Goal: Information Seeking & Learning: Find specific page/section

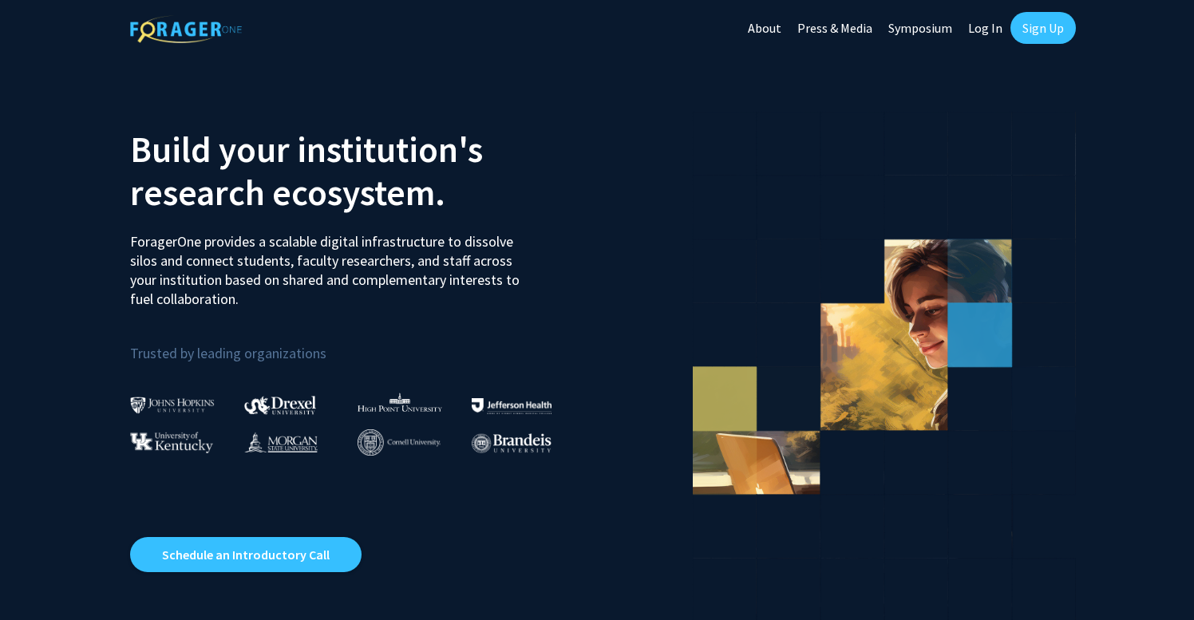
click at [987, 31] on link "Log In" at bounding box center [985, 28] width 50 height 56
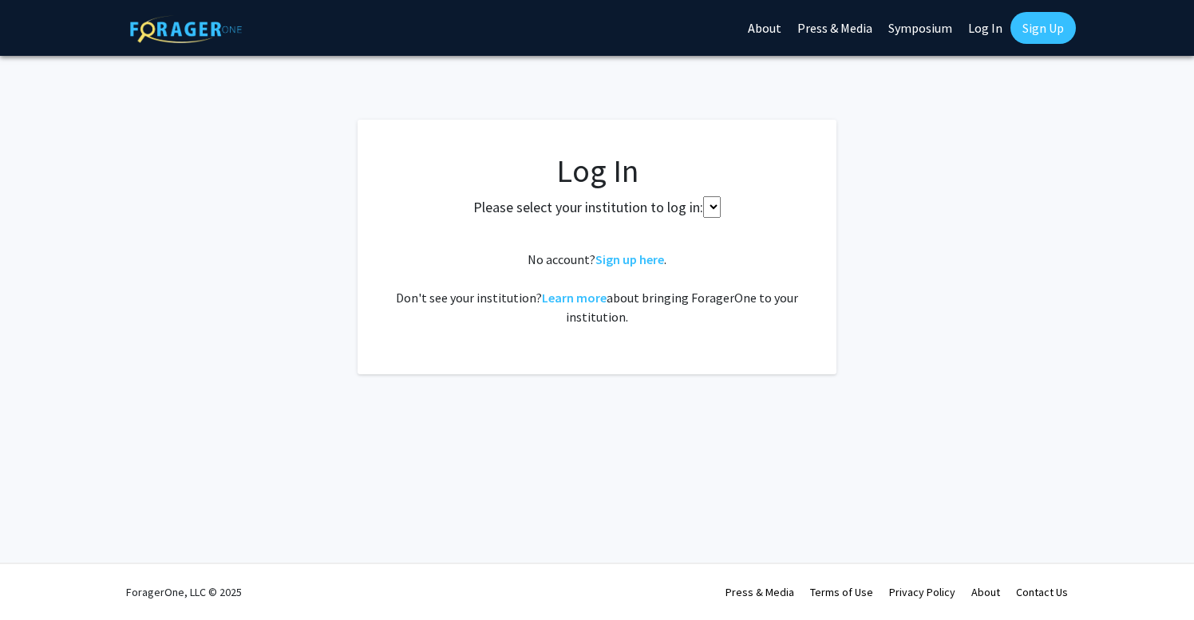
select select
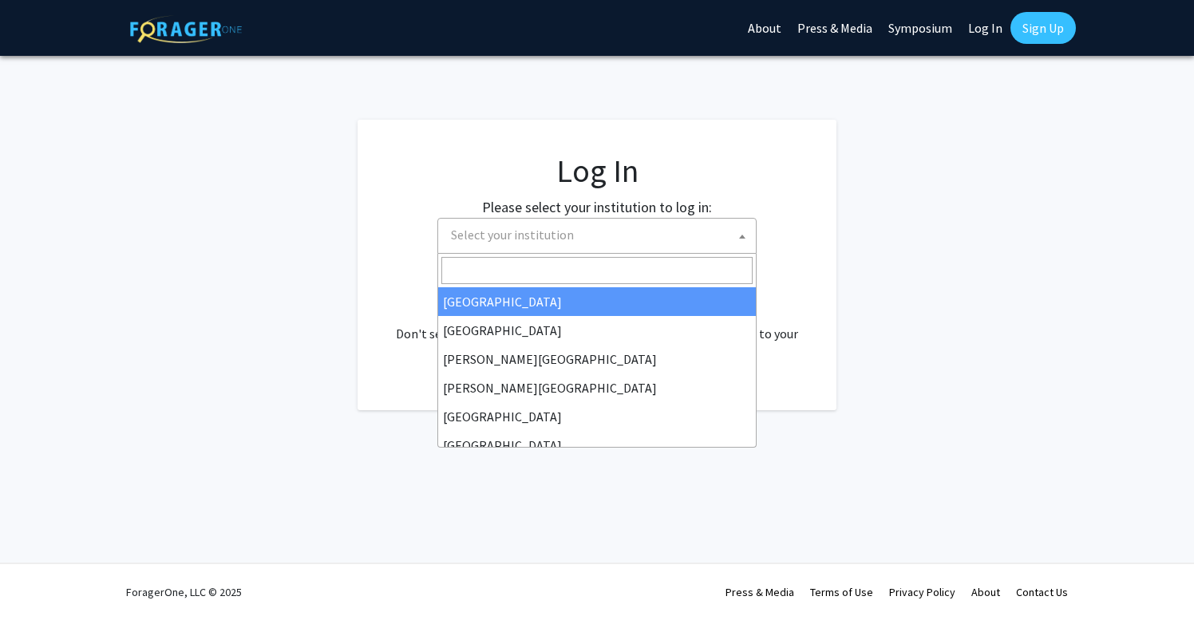
click at [581, 243] on span "Select your institution" at bounding box center [600, 235] width 311 height 33
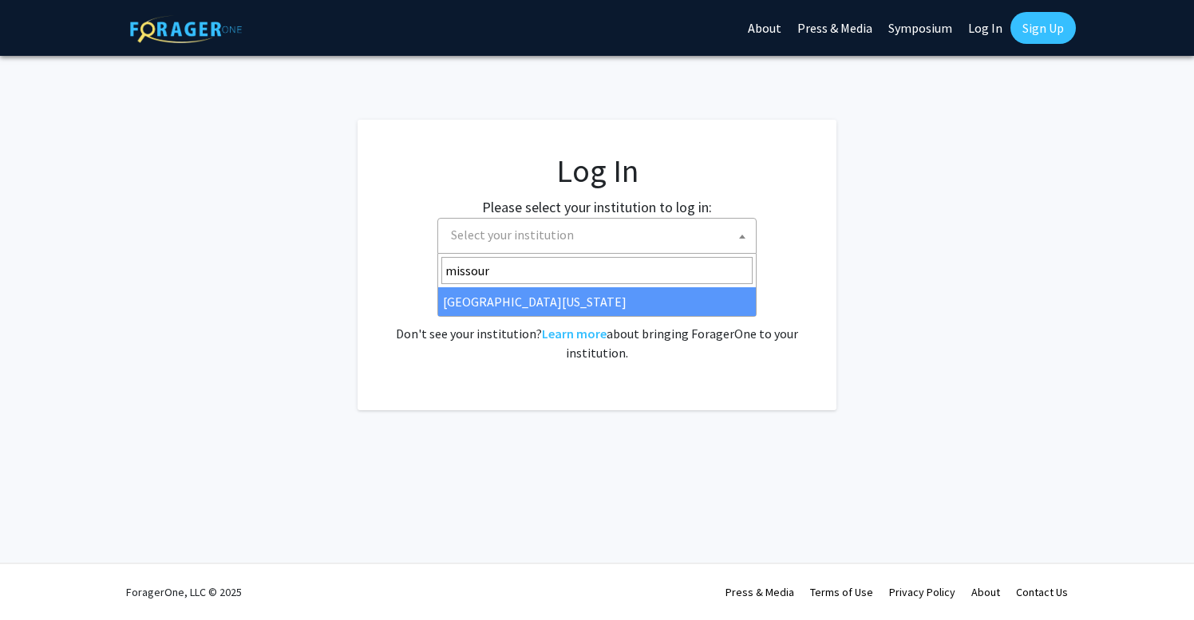
type input "[US_STATE]"
select select "33"
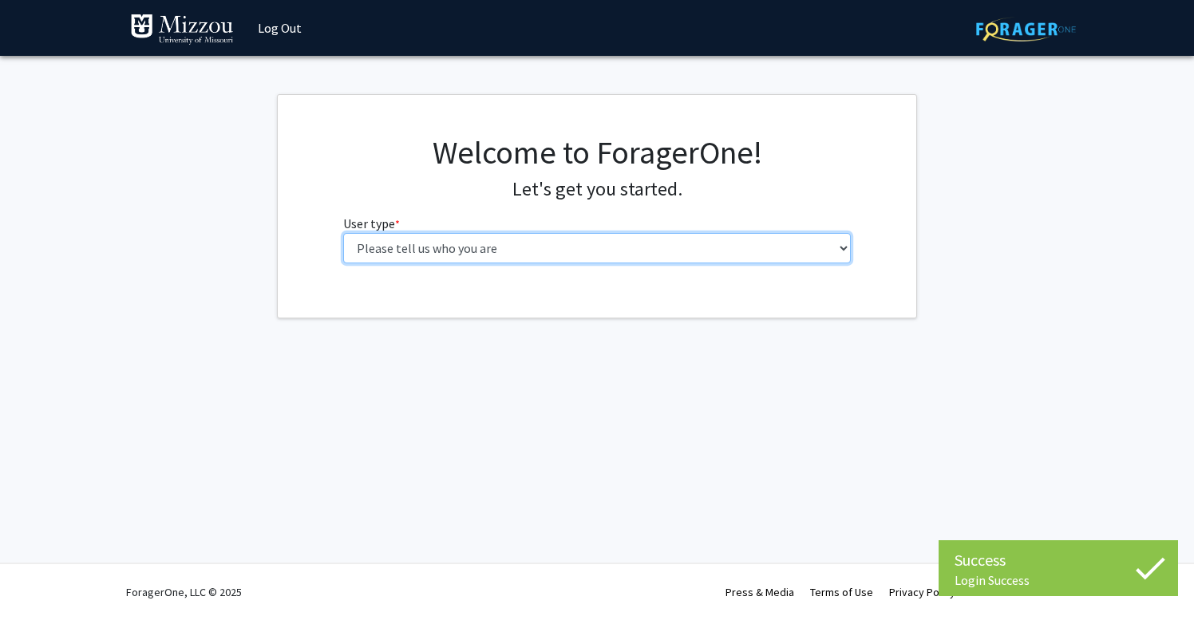
select select "1: undergrad"
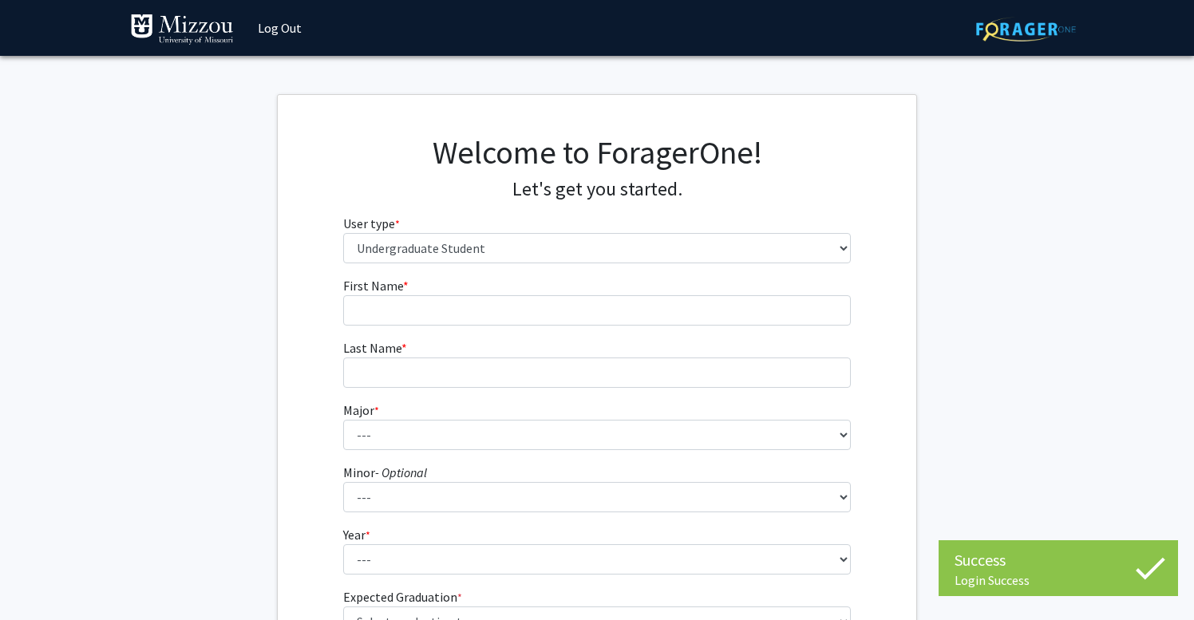
click at [642, 329] on form "First Name * required Last Name * required Major * required --- Agribusiness Ma…" at bounding box center [597, 468] width 508 height 385
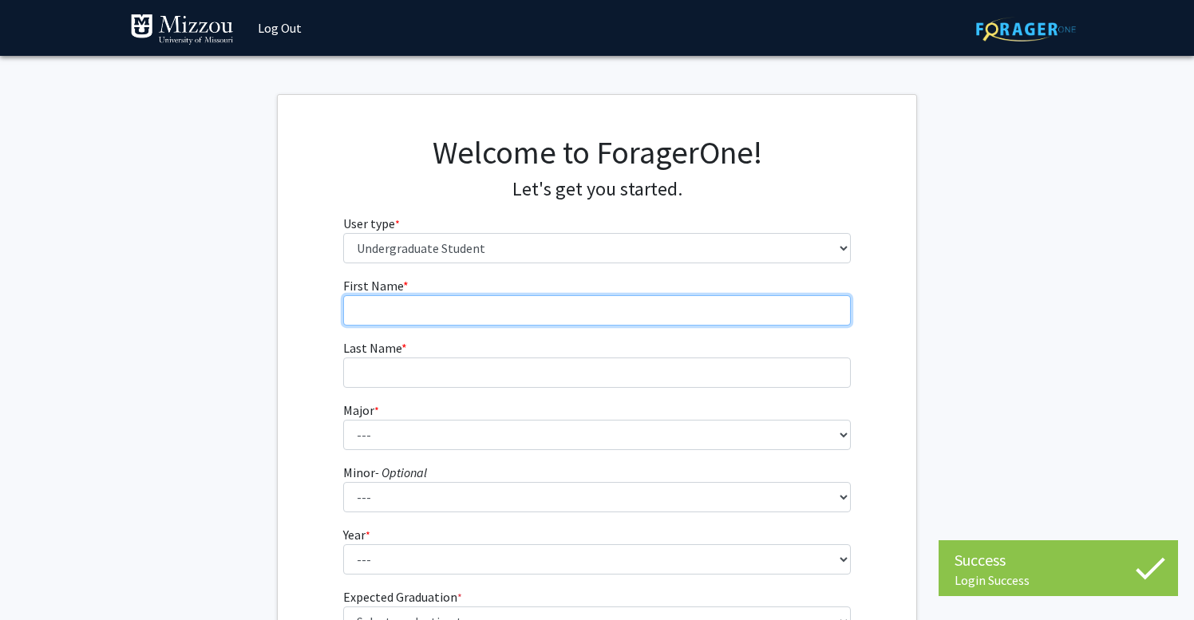
click at [636, 306] on input "First Name * required" at bounding box center [597, 310] width 508 height 30
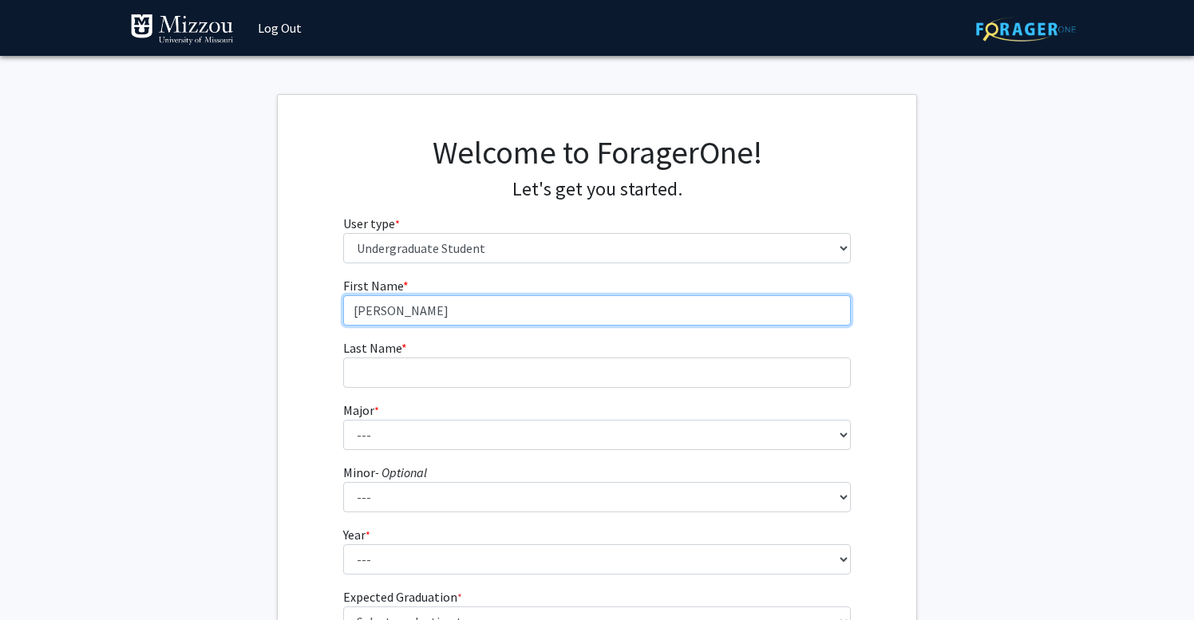
type input "Landon"
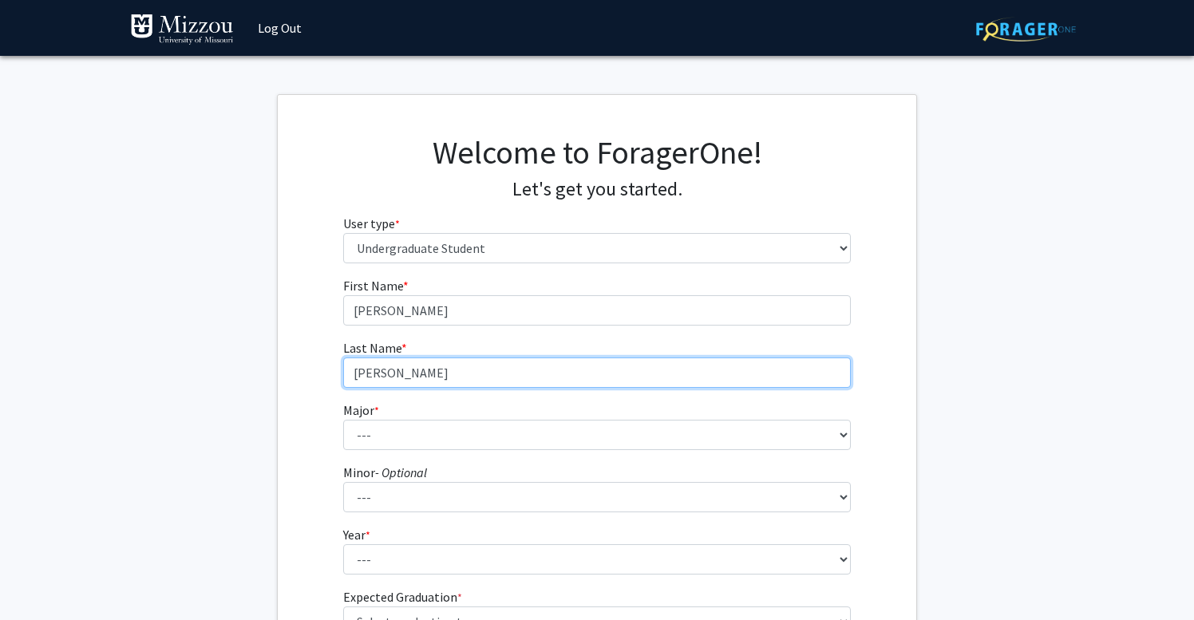
type input "Buscher"
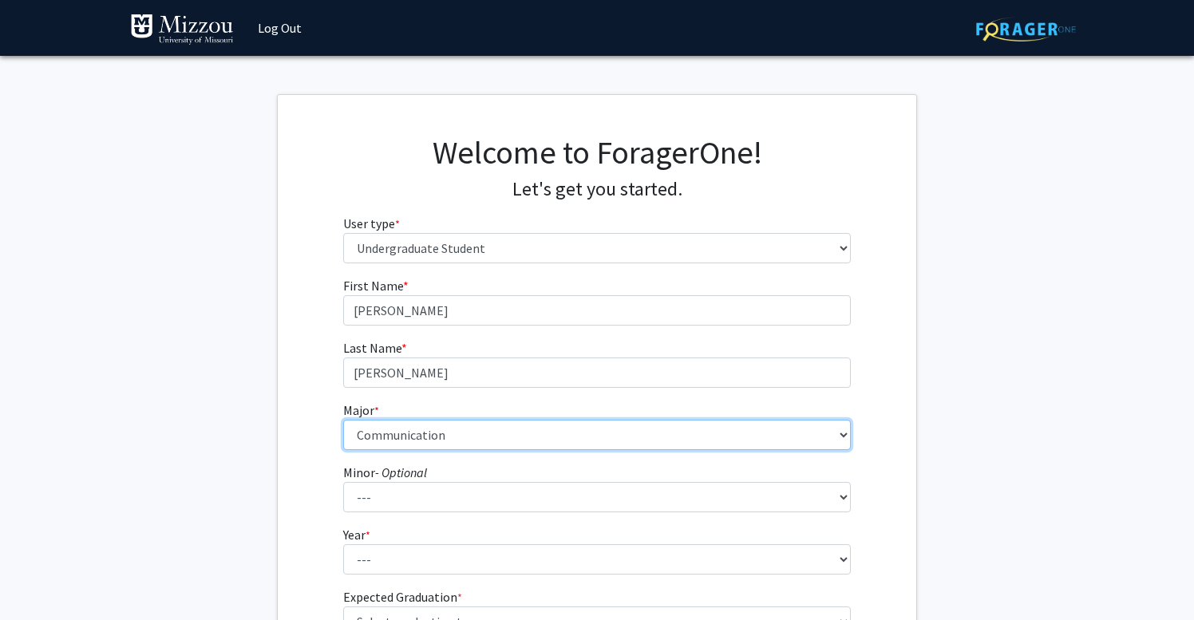
select select "29: 2528"
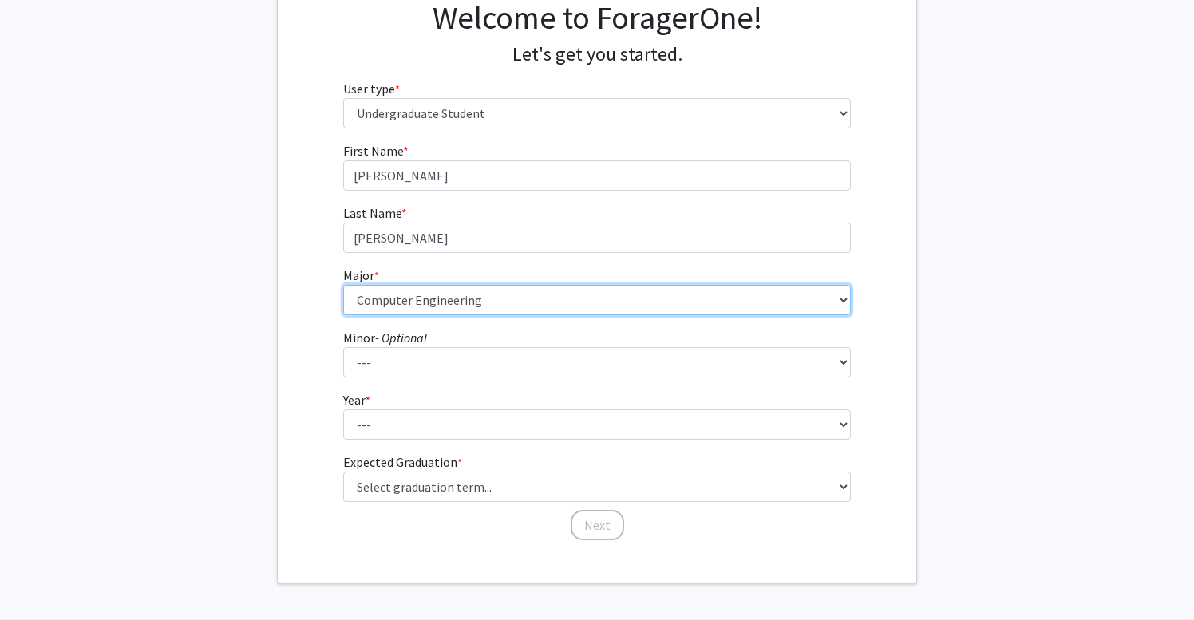
scroll to position [144, 0]
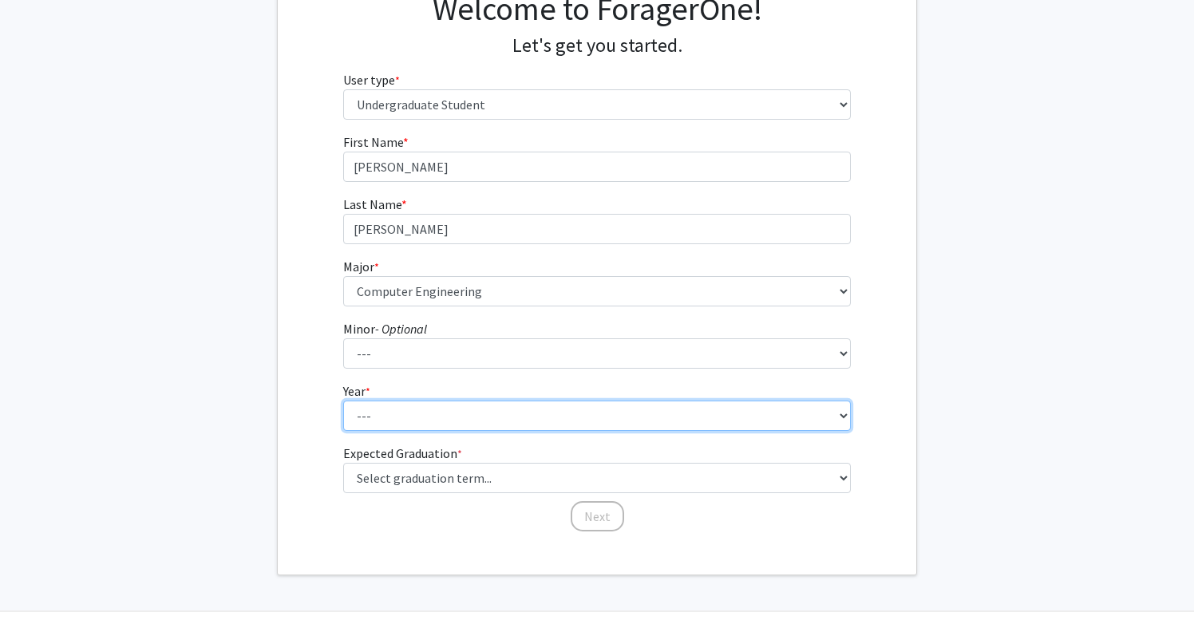
select select "1: first-year"
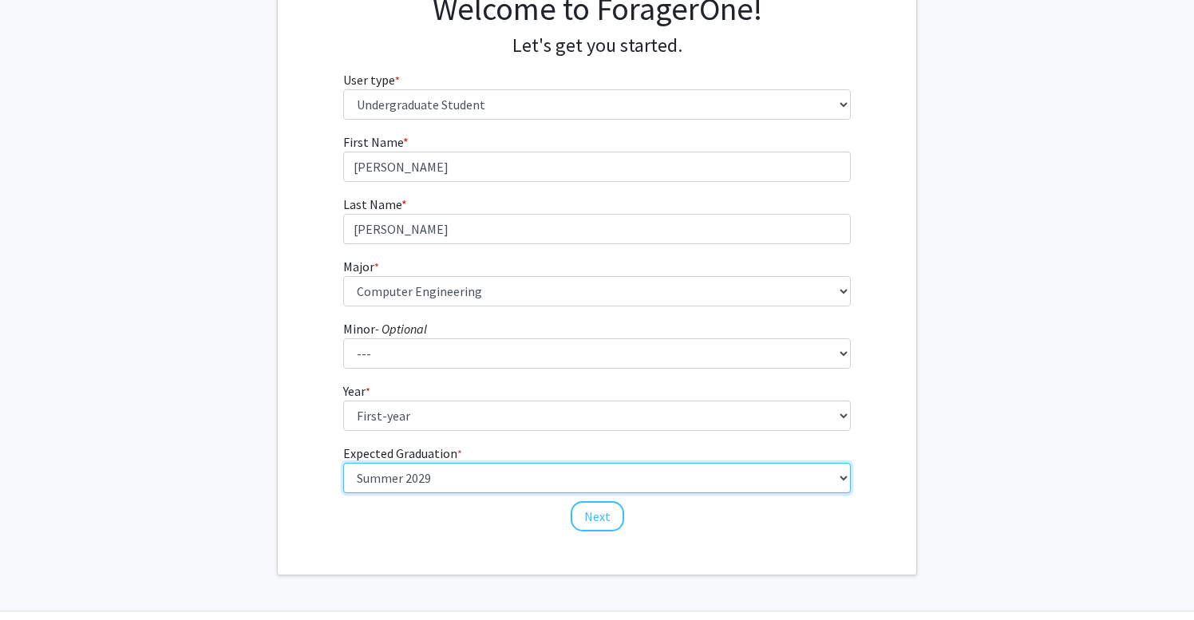
select select "17: spring_2029"
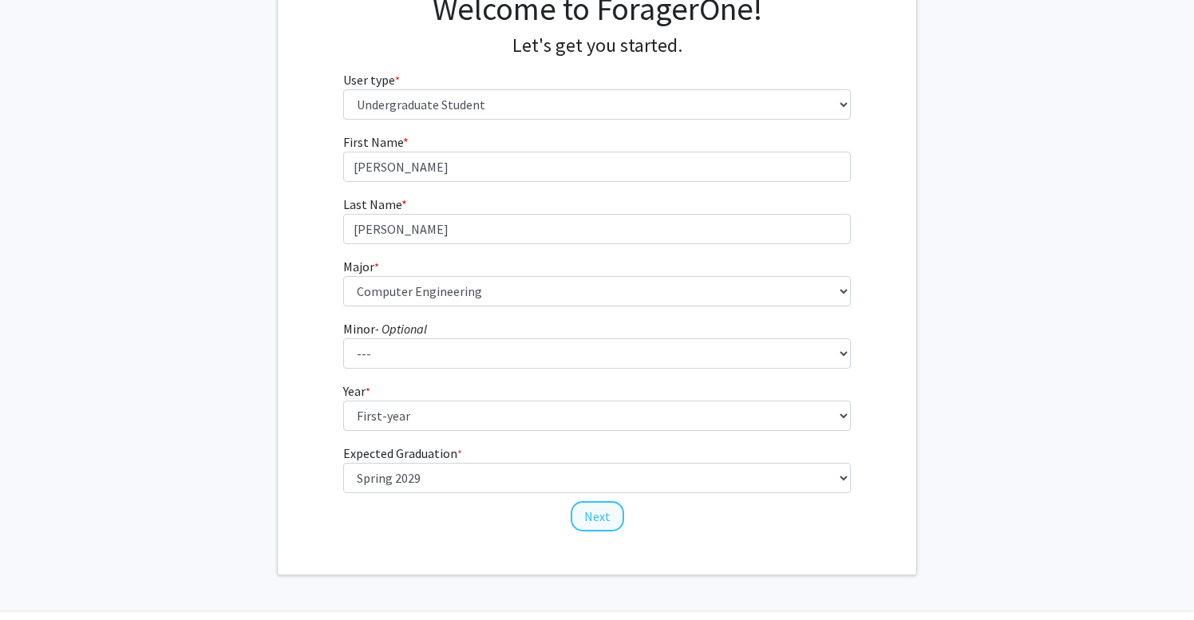
click at [609, 516] on button "Next" at bounding box center [597, 516] width 53 height 30
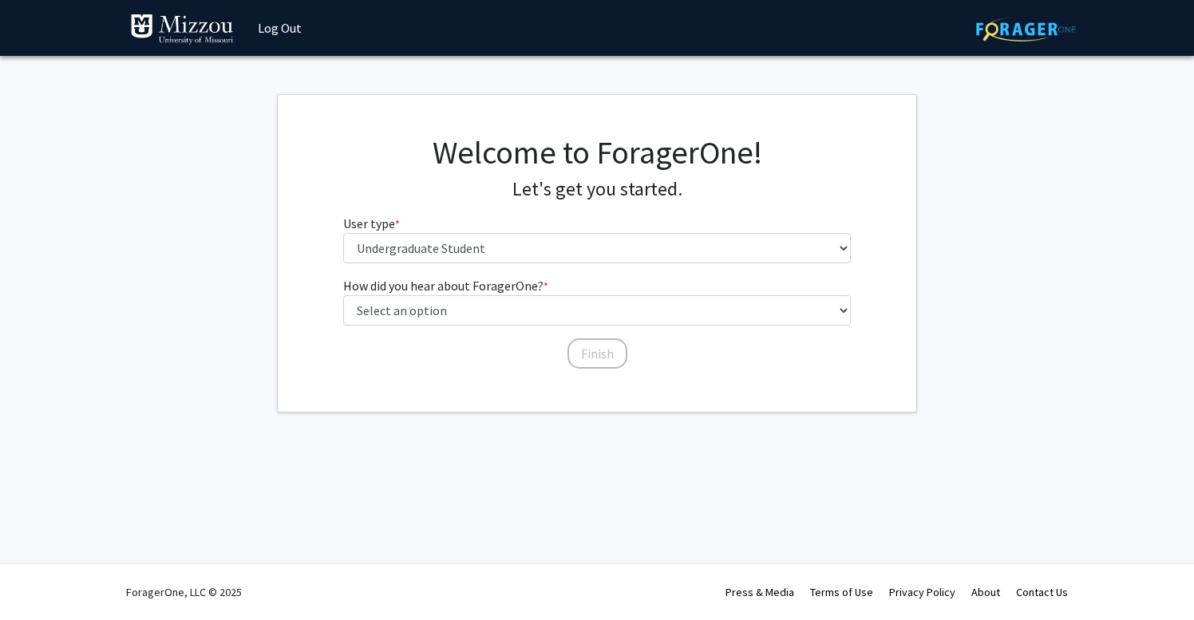
scroll to position [0, 0]
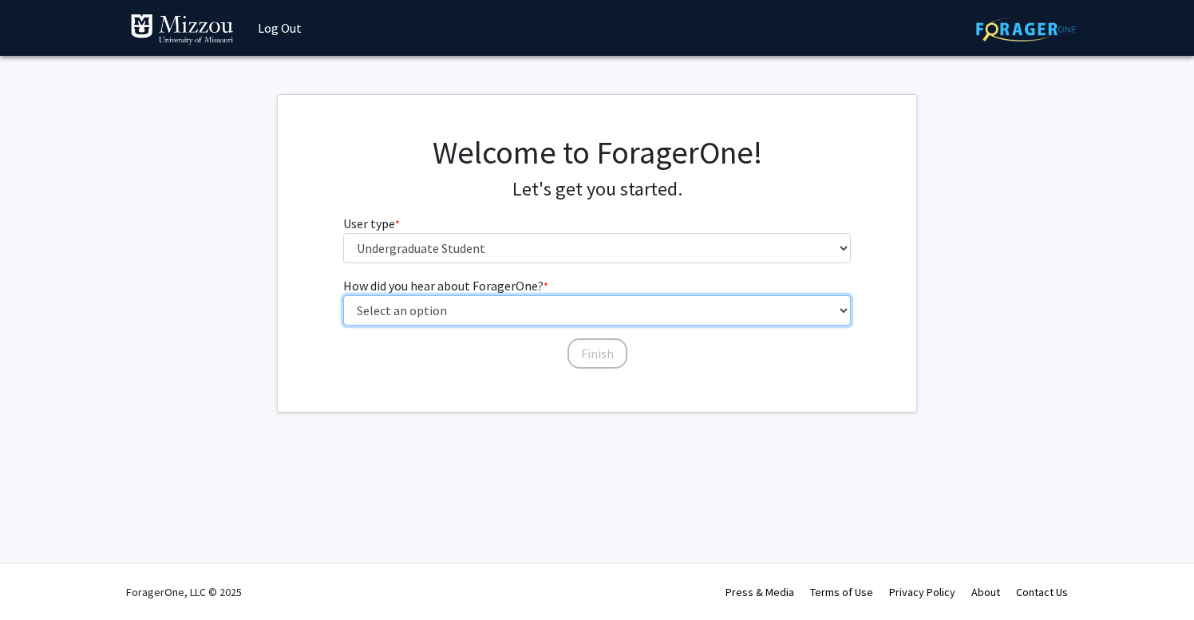
select select "3: university_website"
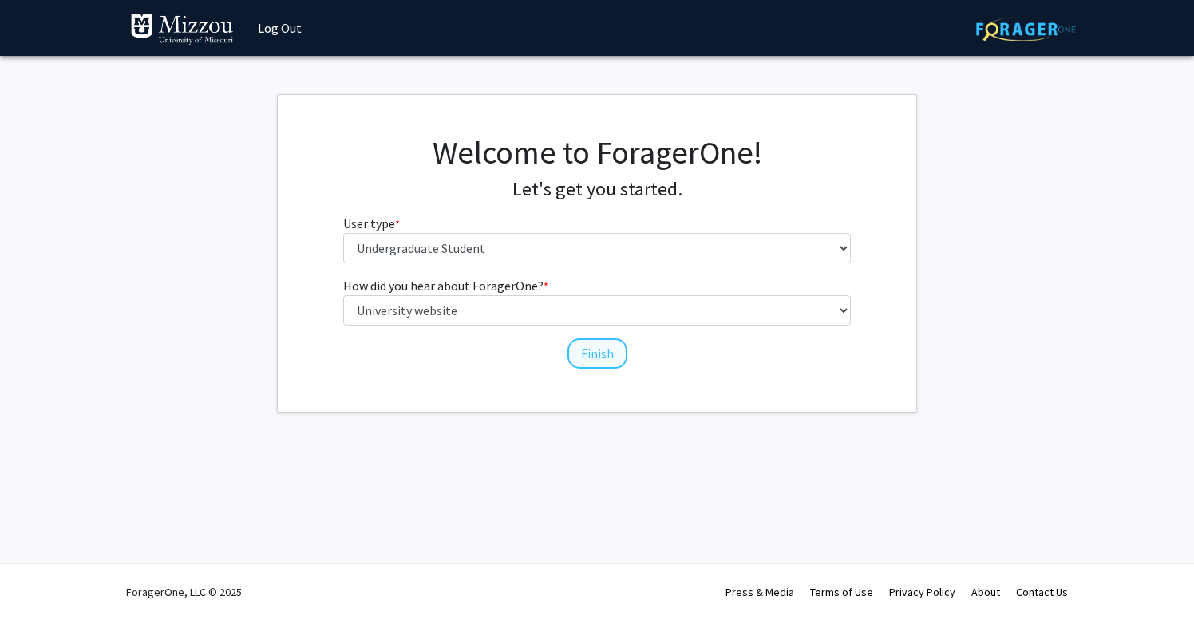
click at [598, 361] on button "Finish" at bounding box center [597, 353] width 60 height 30
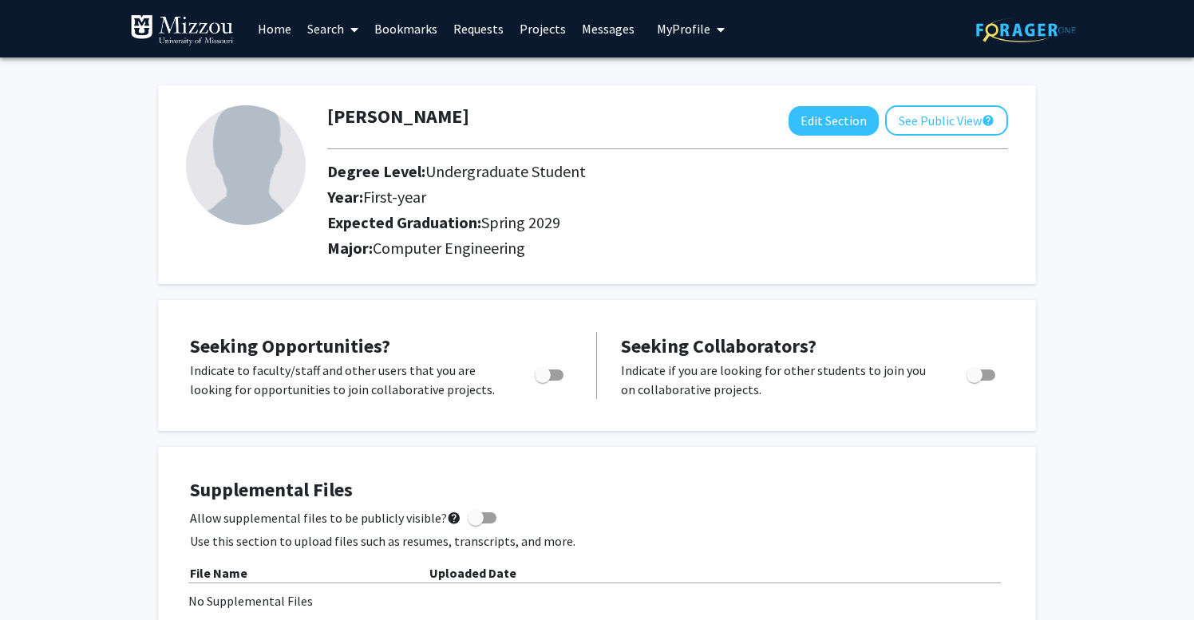
click at [342, 39] on link "Search" at bounding box center [332, 29] width 67 height 56
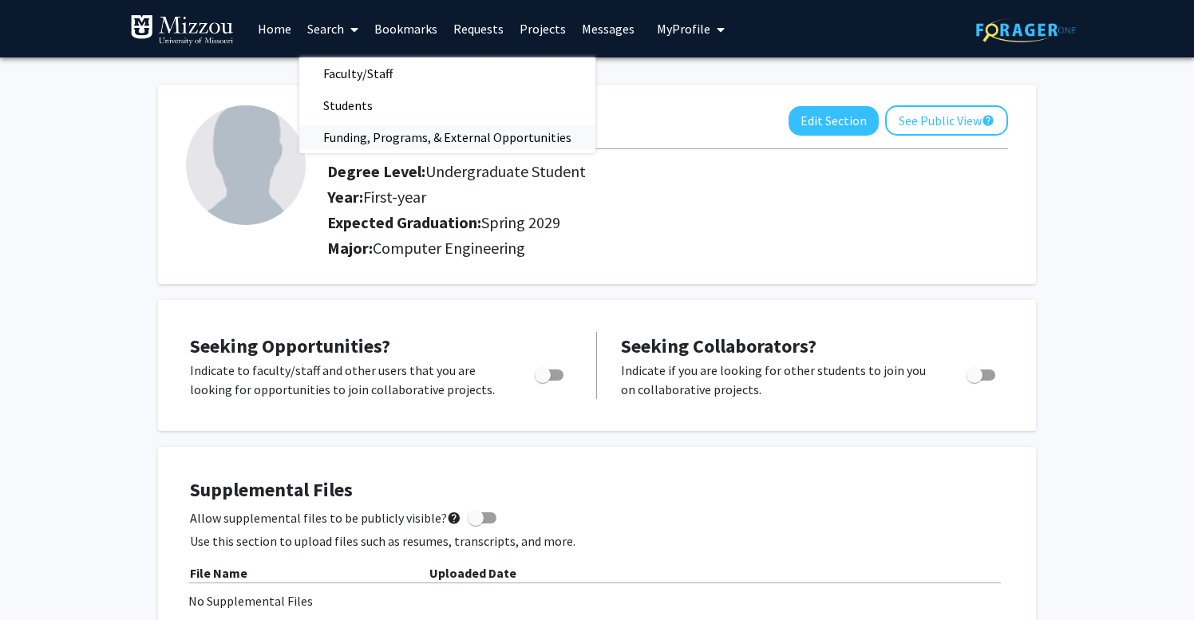
click at [371, 129] on span "Funding, Programs, & External Opportunities" at bounding box center [447, 137] width 296 height 32
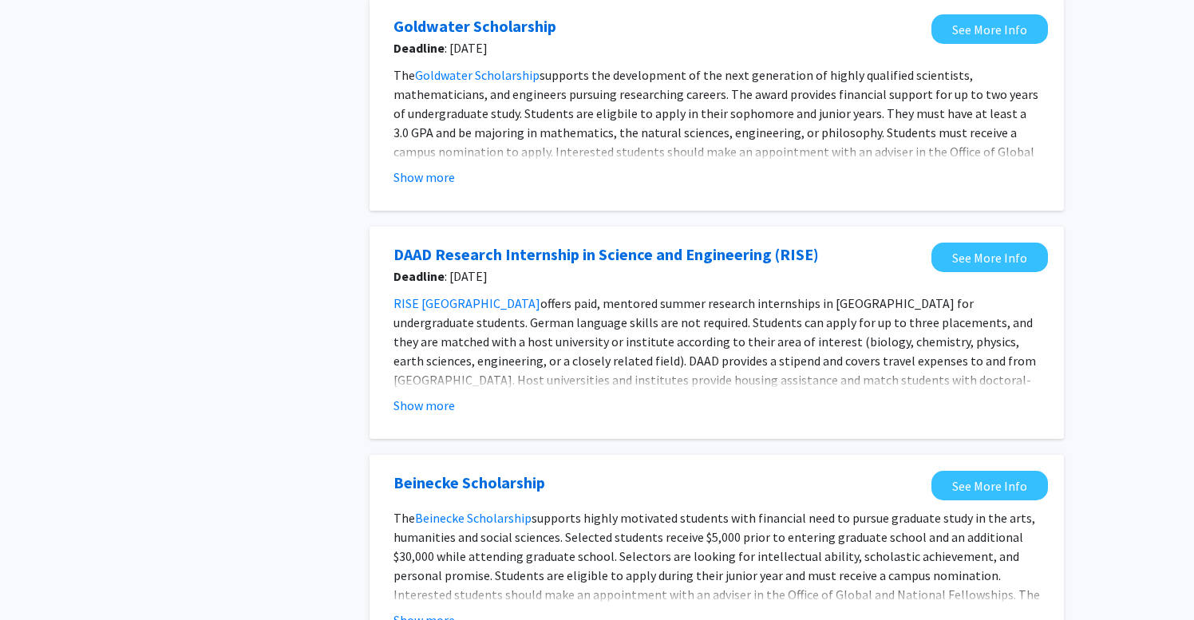
scroll to position [776, 0]
click at [404, 406] on button "Show more" at bounding box center [423, 405] width 61 height 19
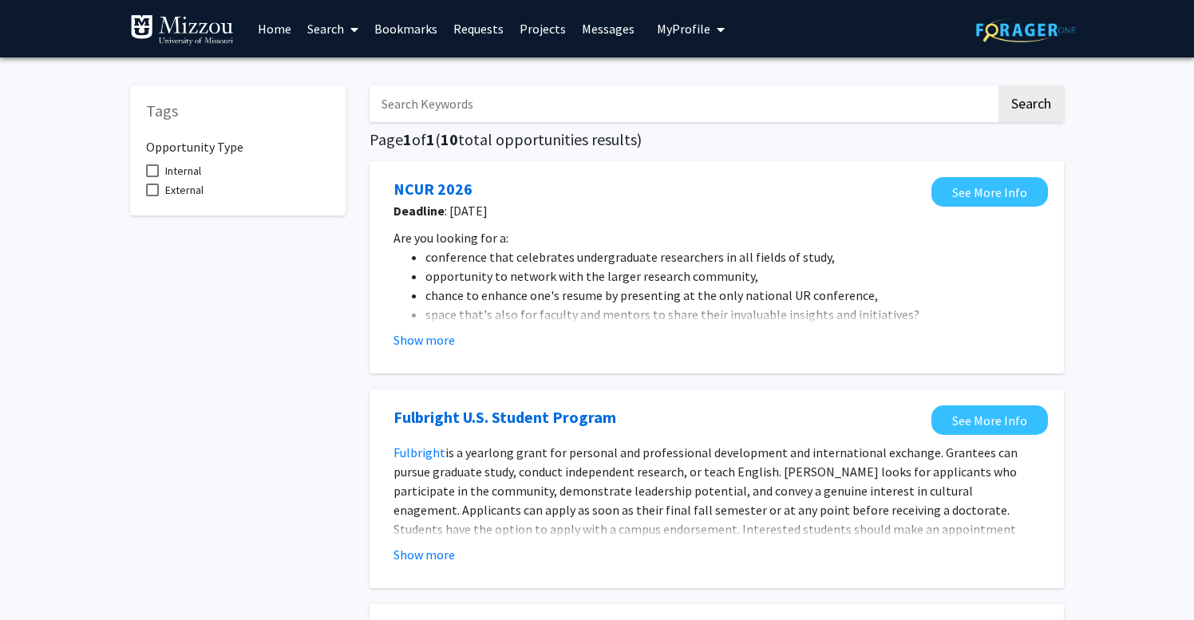
scroll to position [0, 0]
click at [551, 30] on link "Projects" at bounding box center [543, 29] width 62 height 56
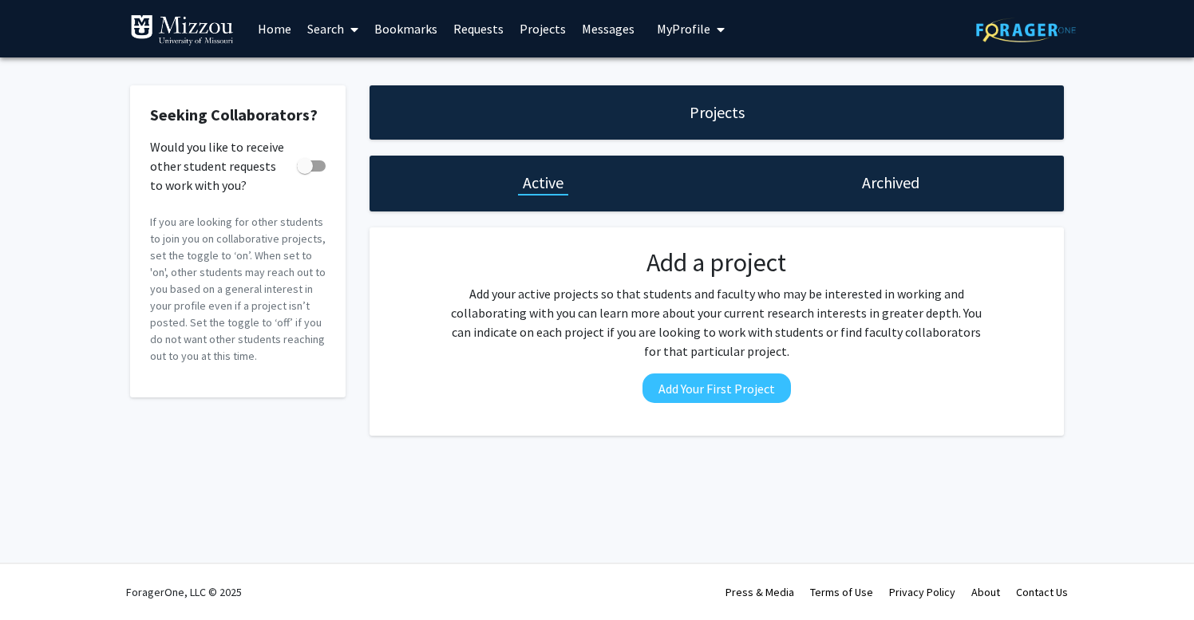
click at [488, 32] on link "Requests" at bounding box center [478, 29] width 66 height 56
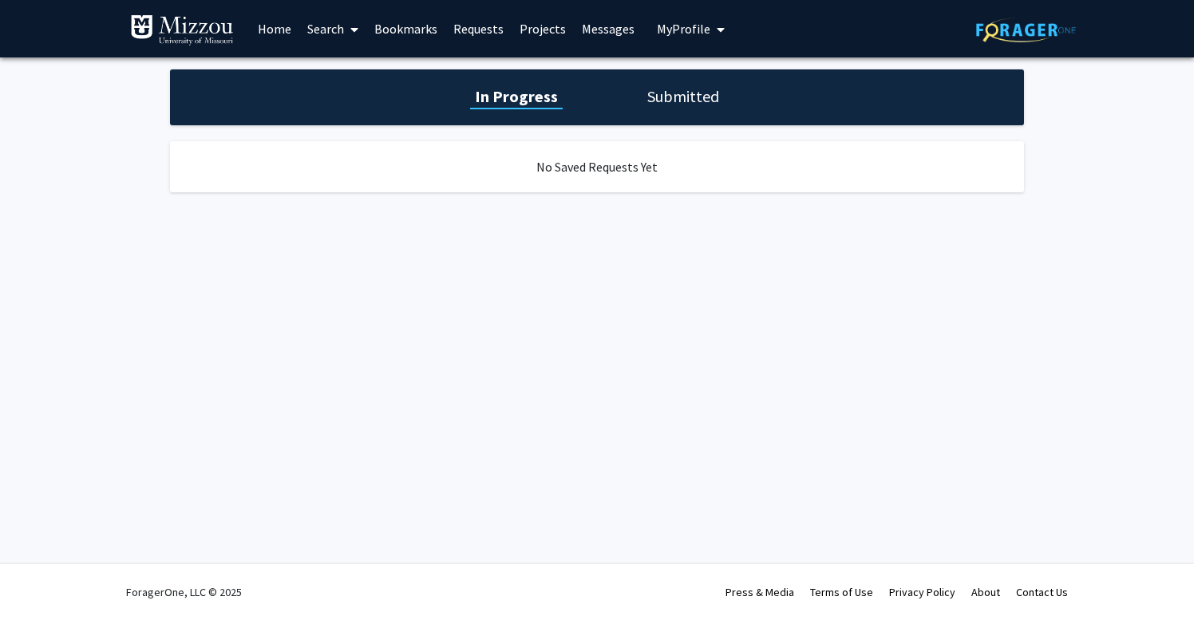
click at [326, 23] on link "Search" at bounding box center [332, 29] width 67 height 56
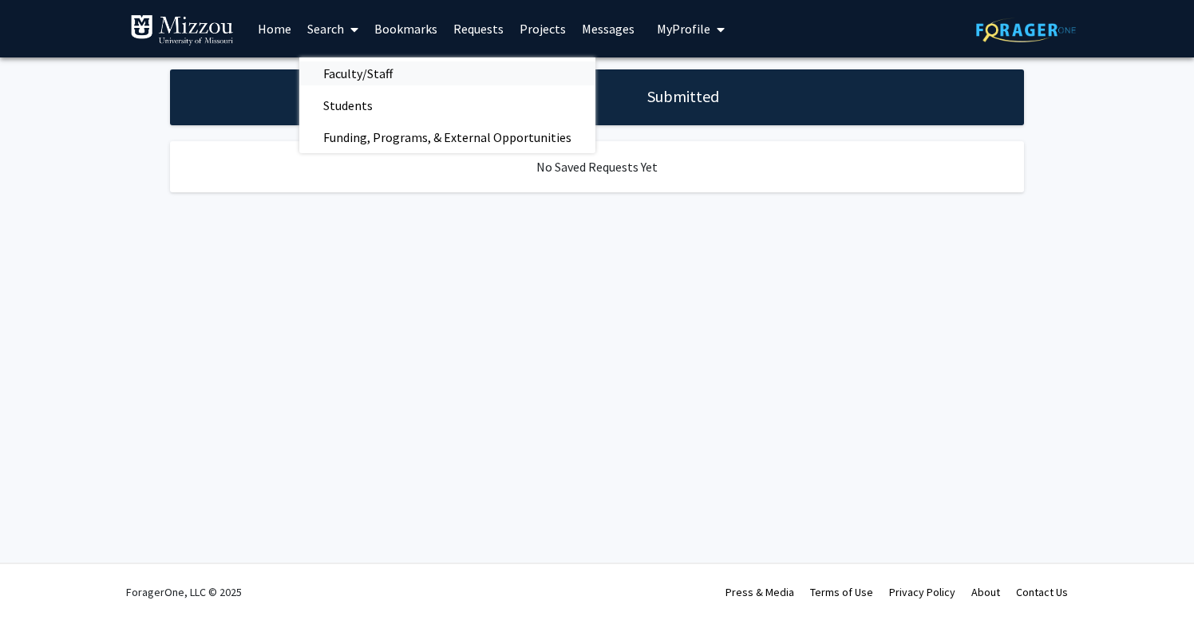
click at [332, 83] on span "Faculty/Staff" at bounding box center [357, 73] width 117 height 32
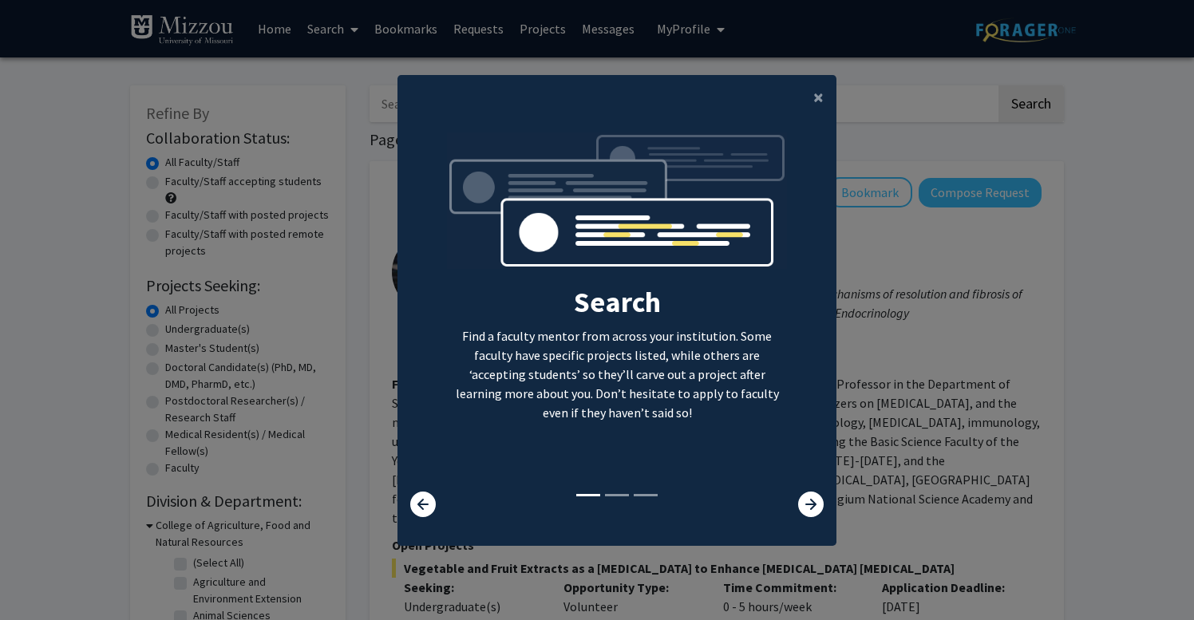
click at [346, 85] on modal-container "× Search Find a faculty mentor from across your institution. Some faculty have …" at bounding box center [597, 310] width 1194 height 620
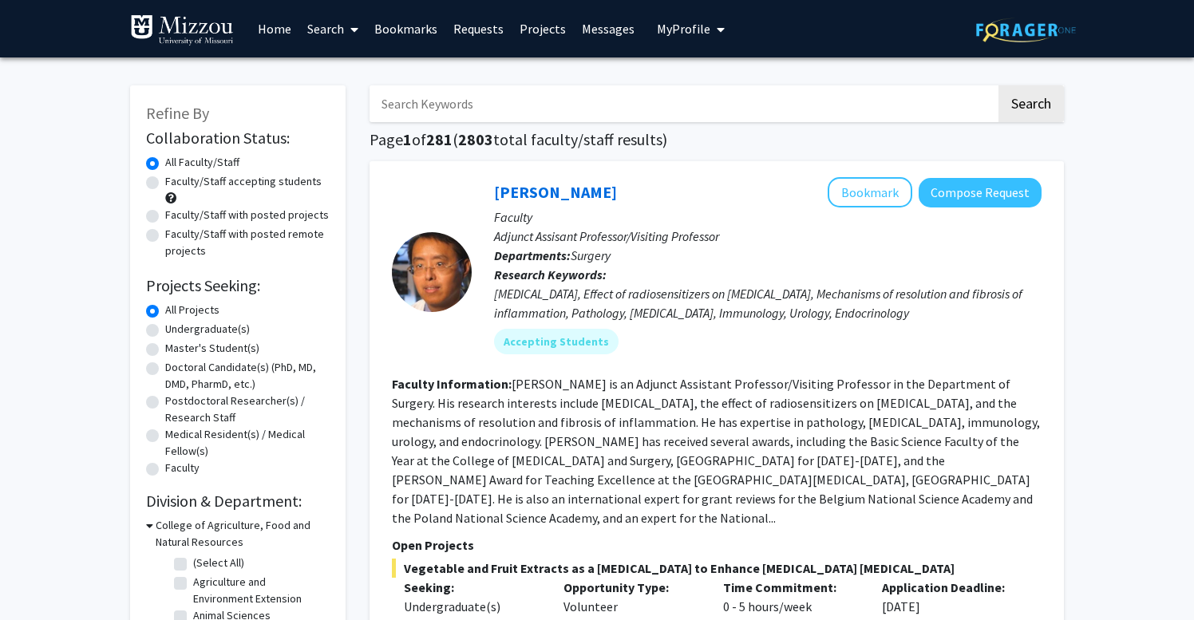
click at [186, 334] on label "Undergraduate(s)" at bounding box center [207, 329] width 85 height 17
click at [176, 331] on input "Undergraduate(s)" at bounding box center [170, 326] width 10 height 10
radio input "true"
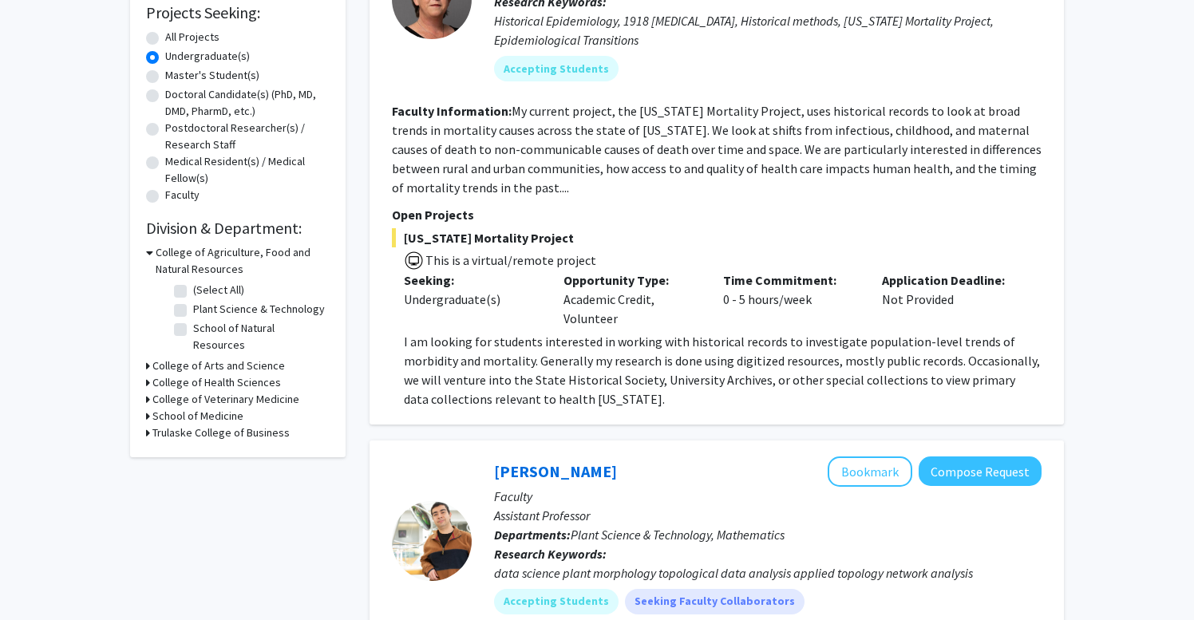
scroll to position [275, 0]
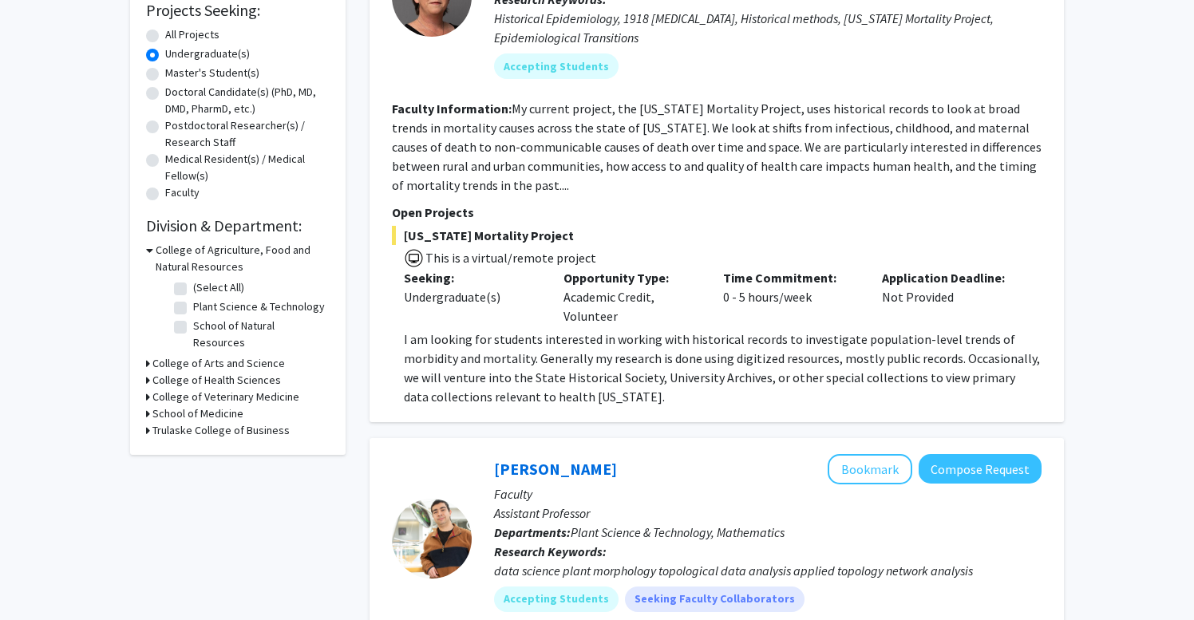
click at [227, 425] on h3 "Trulaske College of Business" at bounding box center [220, 430] width 137 height 17
click at [221, 443] on label "Management" at bounding box center [224, 451] width 62 height 17
click at [204, 443] on input "Management" at bounding box center [198, 448] width 10 height 10
checkbox input "true"
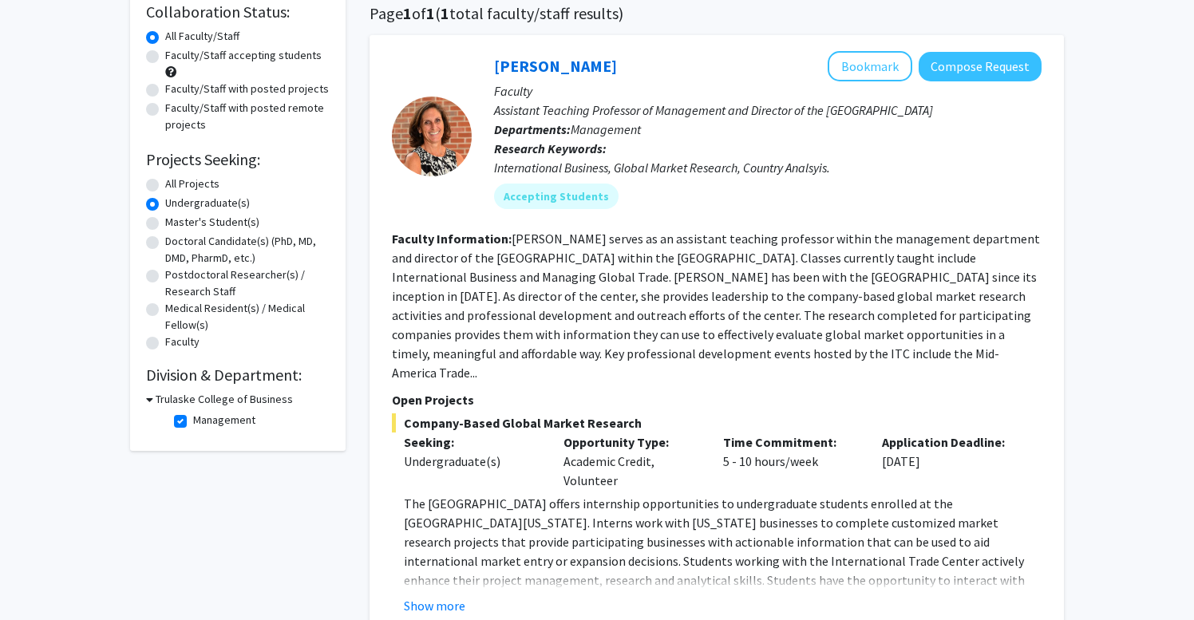
scroll to position [152, 0]
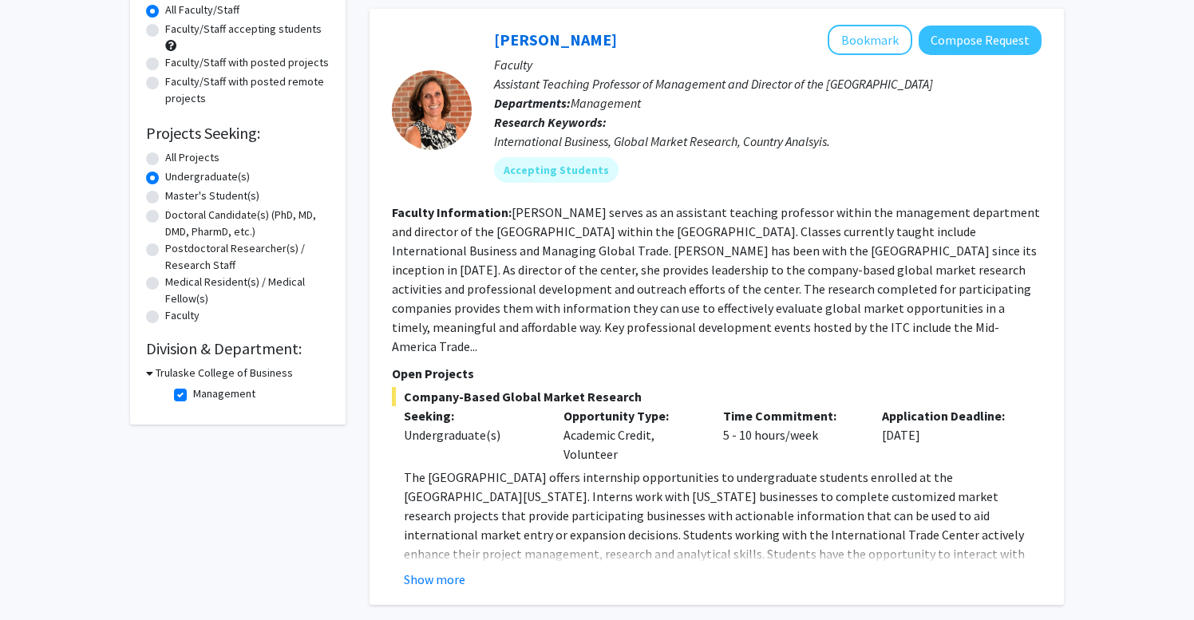
click at [219, 401] on label "Management" at bounding box center [224, 393] width 62 height 17
click at [204, 396] on input "Management" at bounding box center [198, 390] width 10 height 10
checkbox input "false"
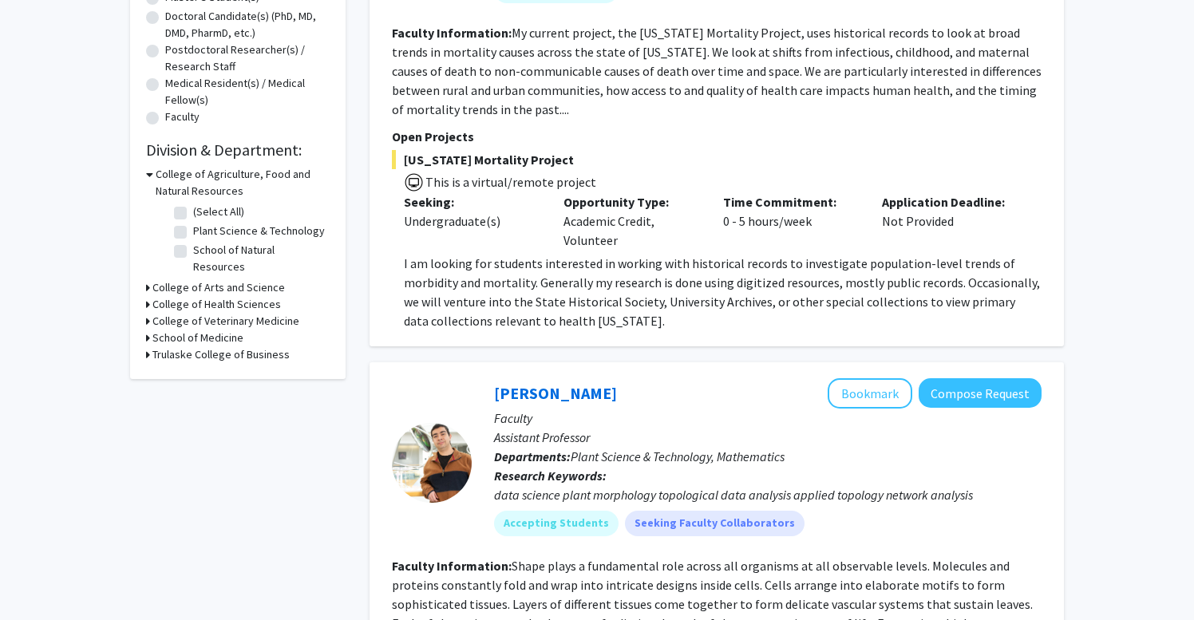
scroll to position [348, 0]
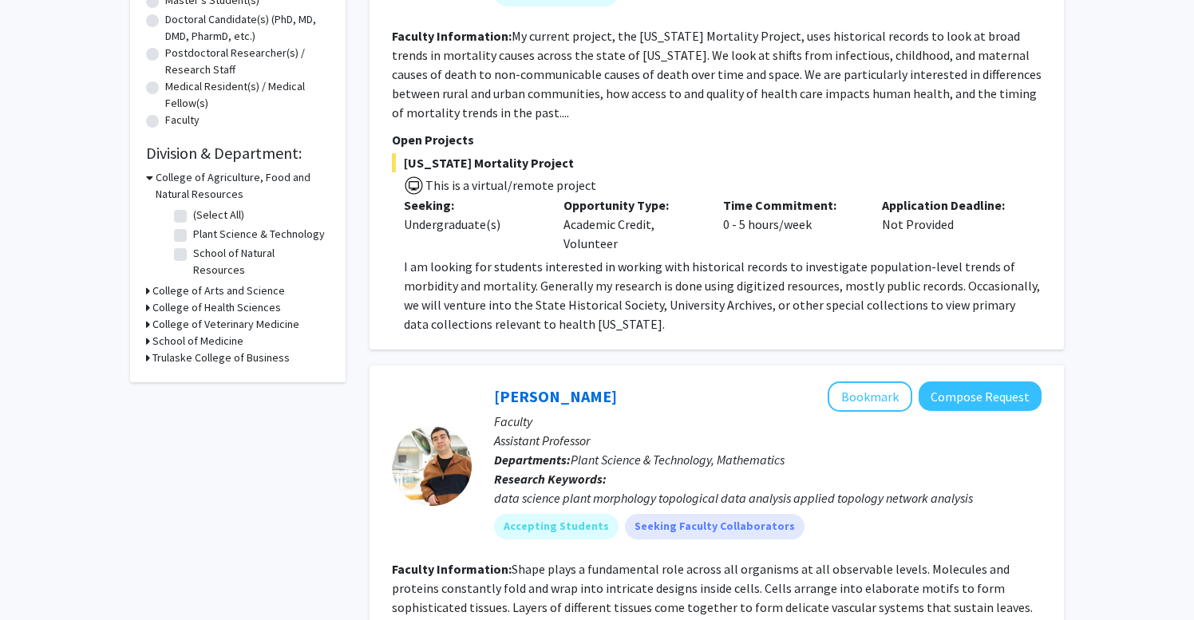
click at [227, 283] on h3 "College of Arts and Science" at bounding box center [218, 291] width 132 height 17
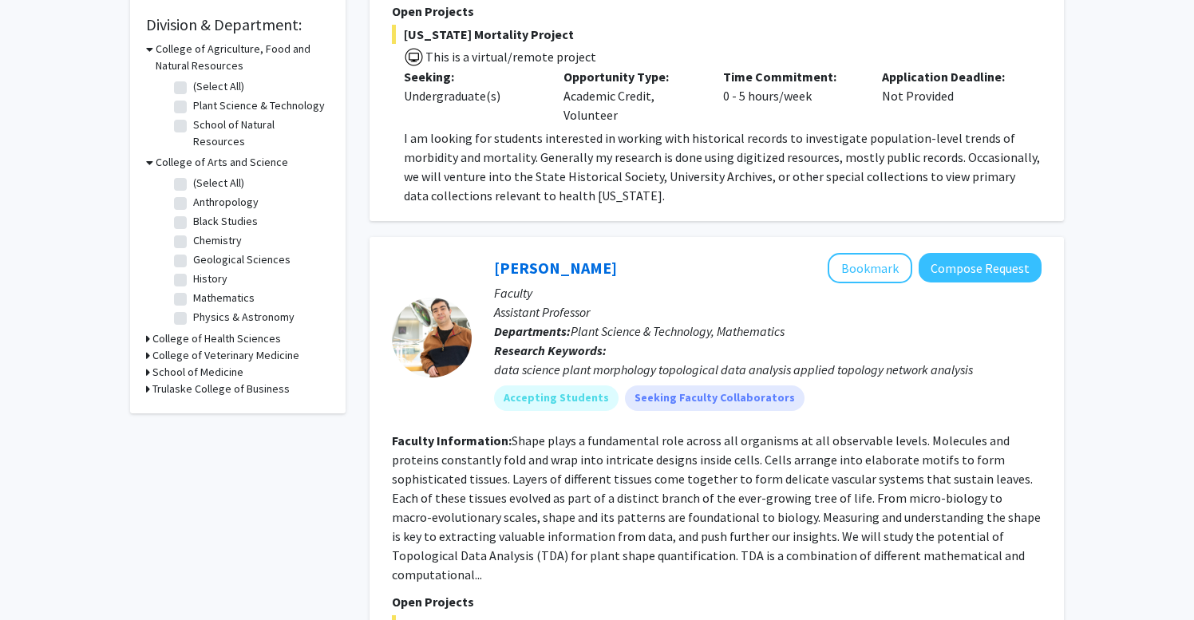
scroll to position [477, 0]
click at [223, 330] on h3 "College of Health Sciences" at bounding box center [216, 338] width 128 height 17
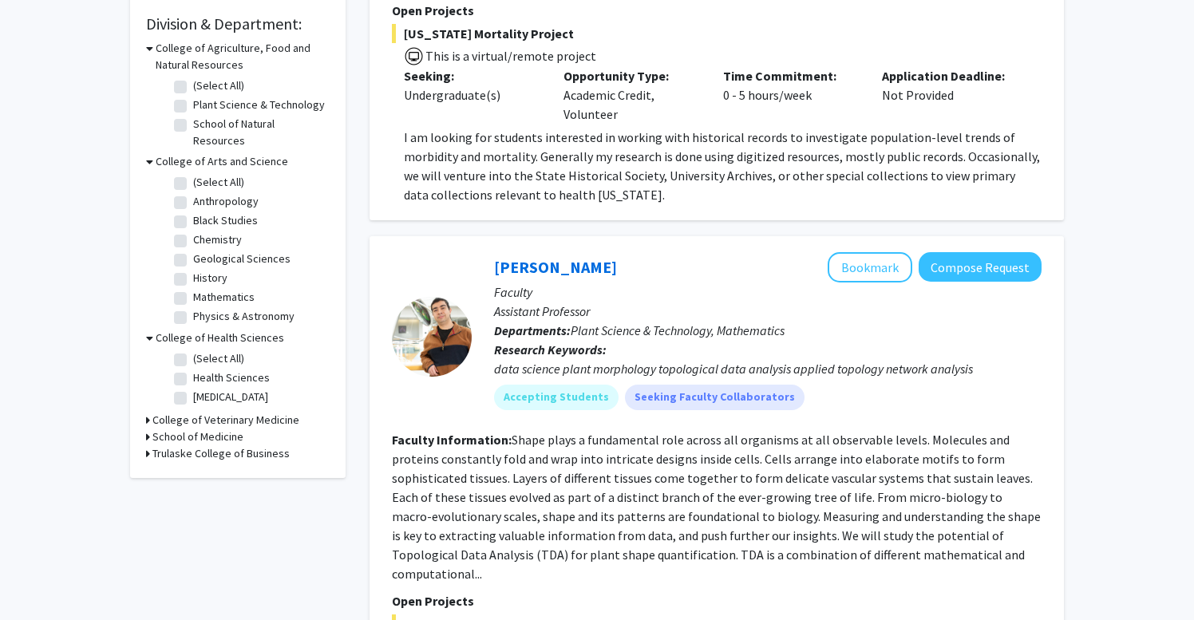
click at [218, 412] on h3 "College of Veterinary Medicine" at bounding box center [225, 420] width 147 height 17
click at [206, 487] on h3 "School of Medicine" at bounding box center [197, 495] width 91 height 17
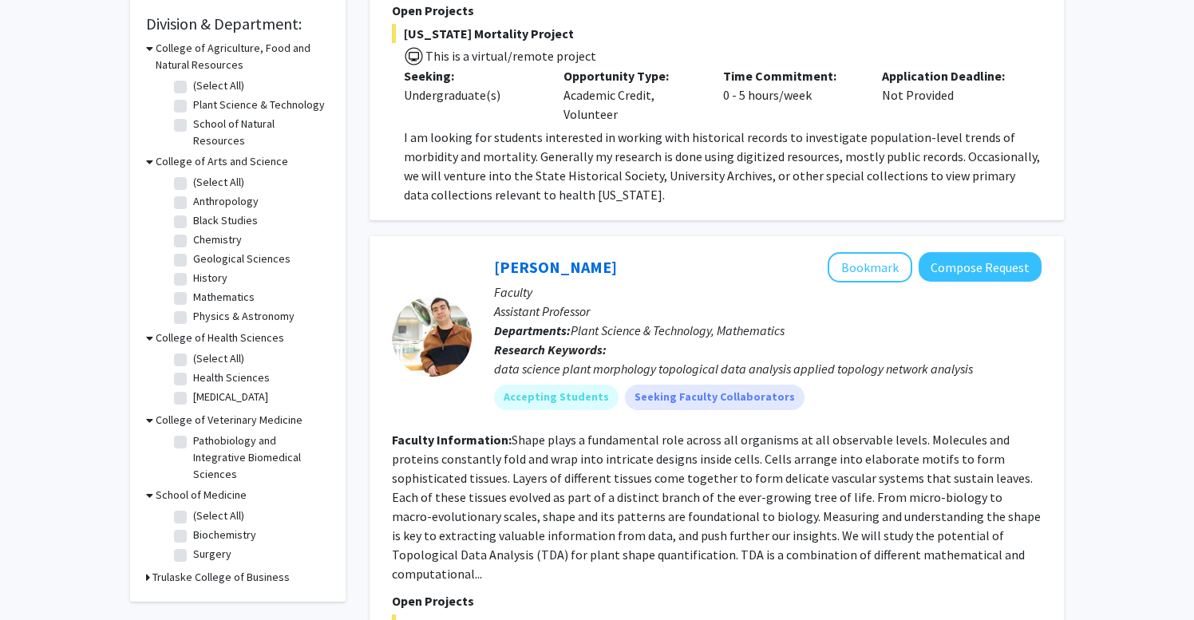
scroll to position [516, 0]
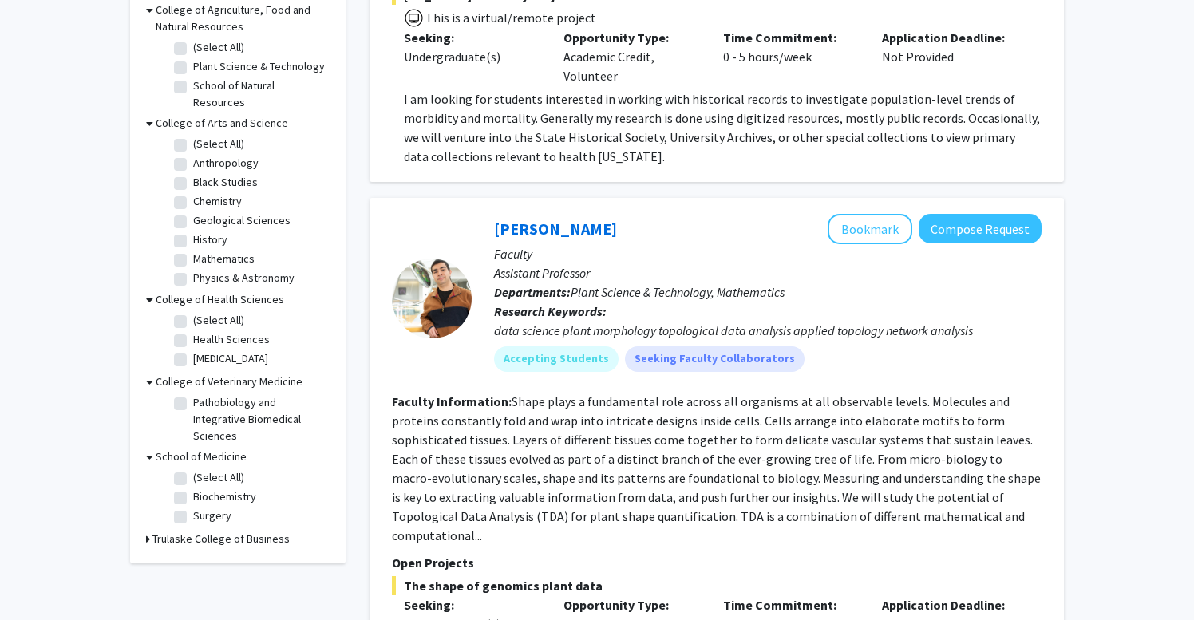
click at [243, 531] on h3 "Trulaske College of Business" at bounding box center [220, 539] width 137 height 17
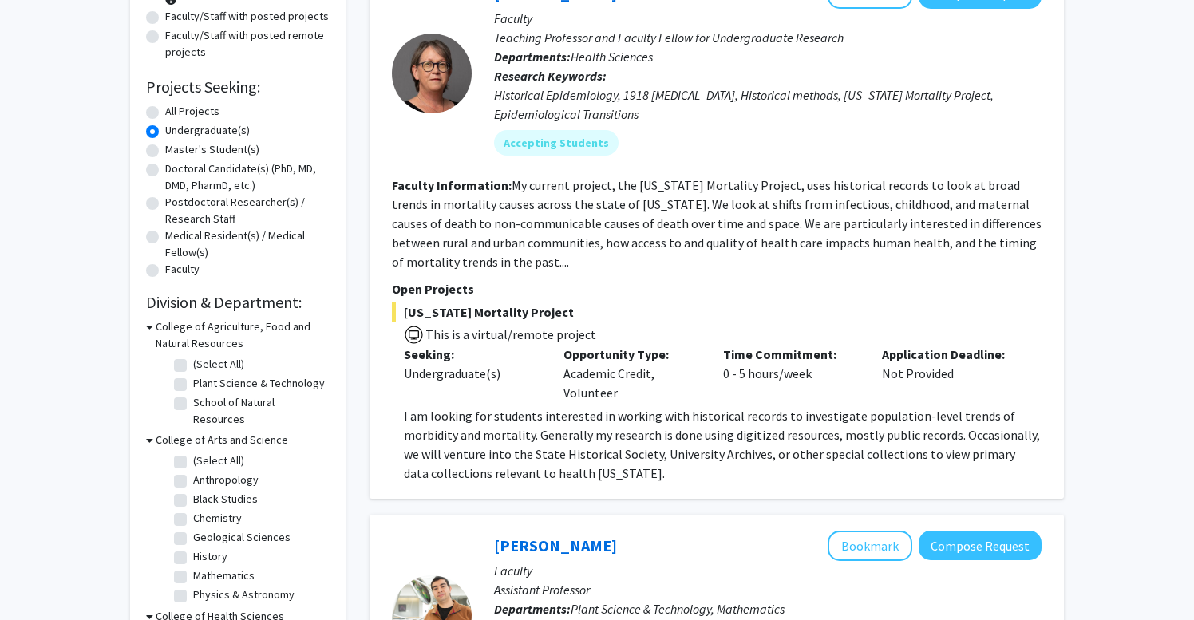
scroll to position [197, 0]
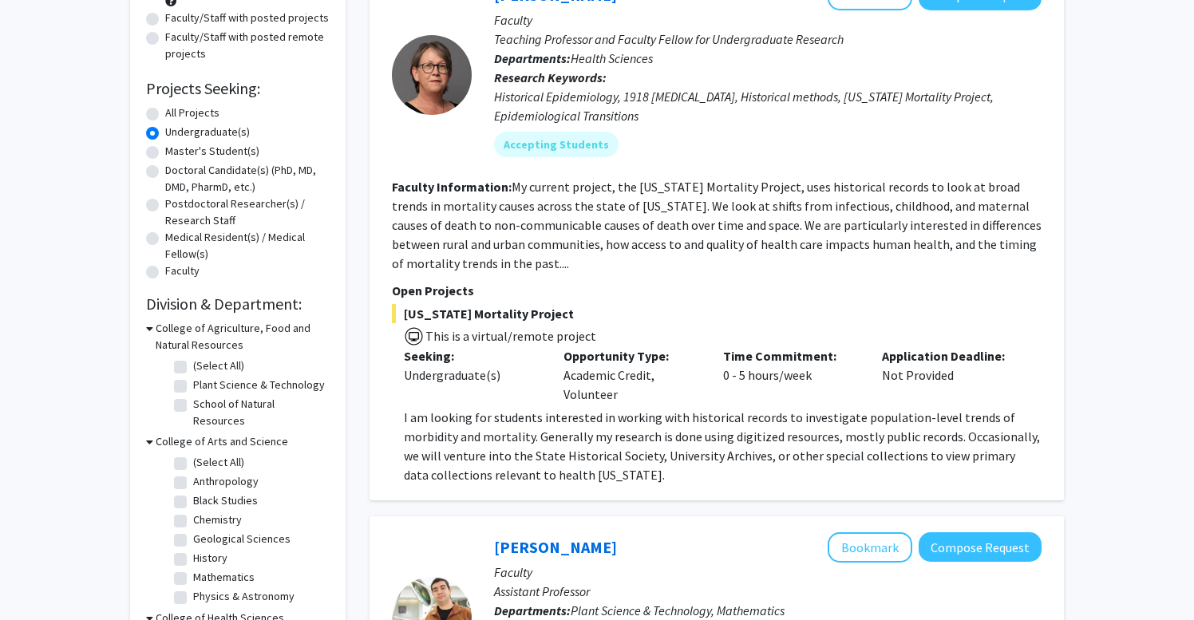
click at [189, 117] on label "All Projects" at bounding box center [192, 113] width 54 height 17
click at [176, 115] on input "All Projects" at bounding box center [170, 110] width 10 height 10
radio input "true"
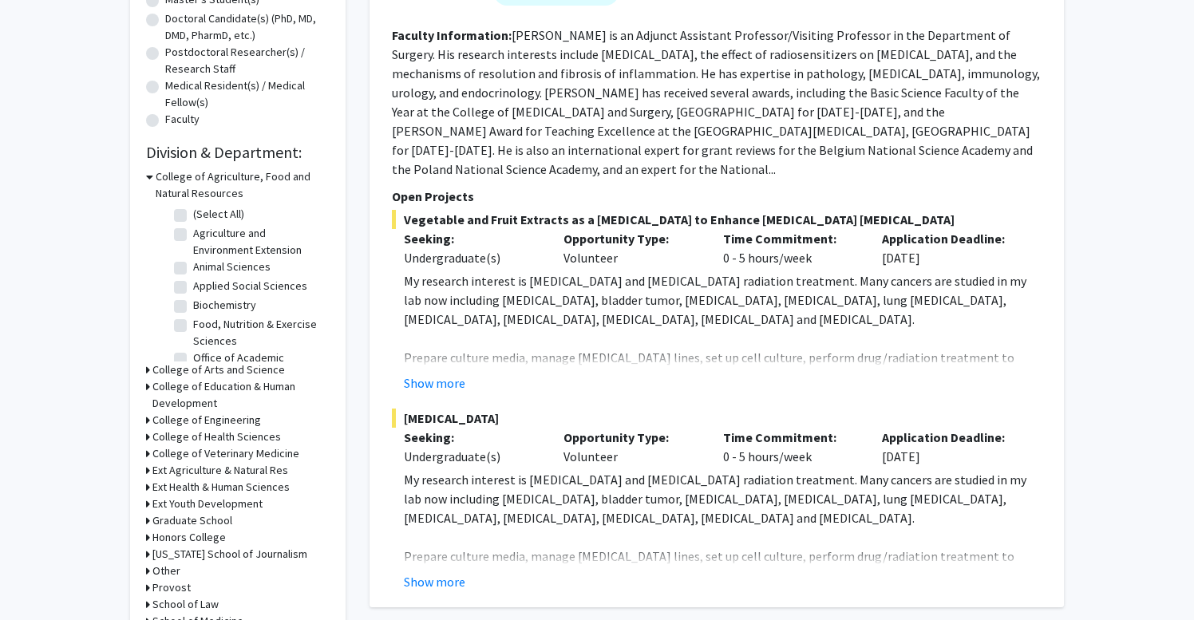
scroll to position [393, 0]
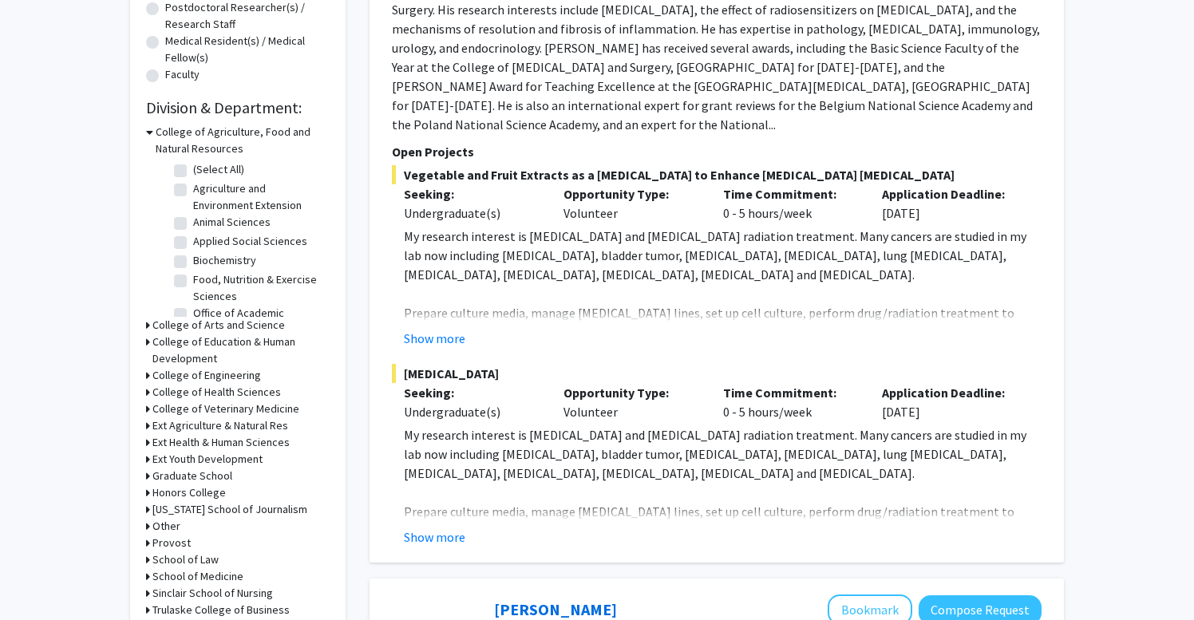
click at [223, 376] on h3 "College of Engineering" at bounding box center [206, 375] width 109 height 17
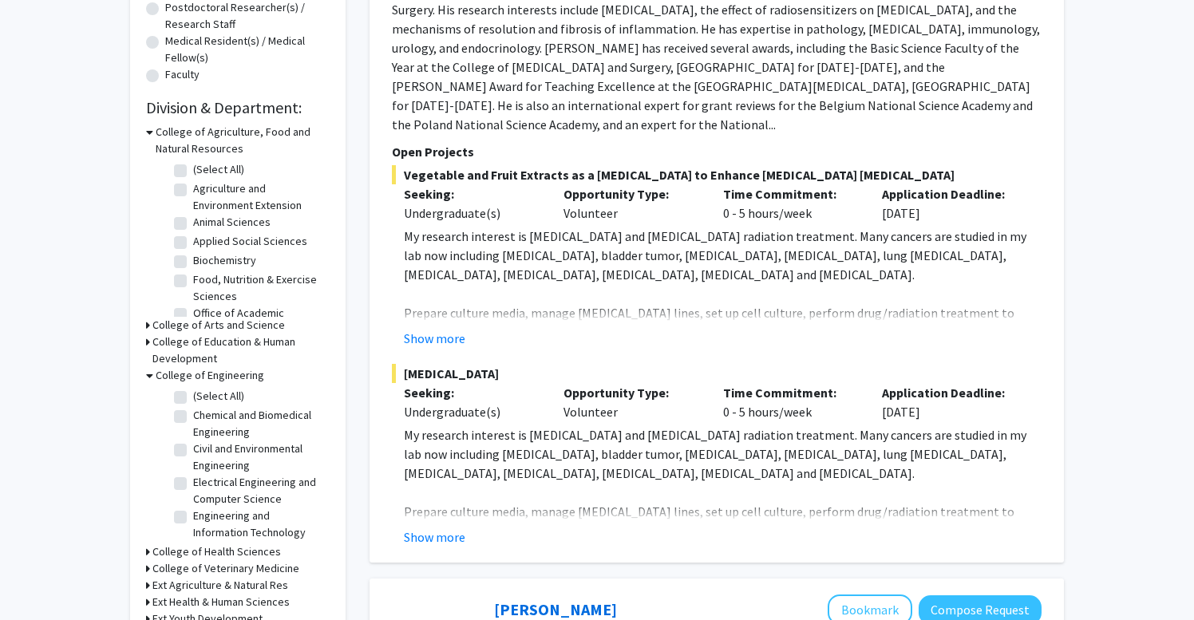
click at [239, 490] on label "Electrical Engineering and Computer Science" at bounding box center [259, 491] width 132 height 34
click at [204, 484] on input "Electrical Engineering and Computer Science" at bounding box center [198, 479] width 10 height 10
checkbox input "true"
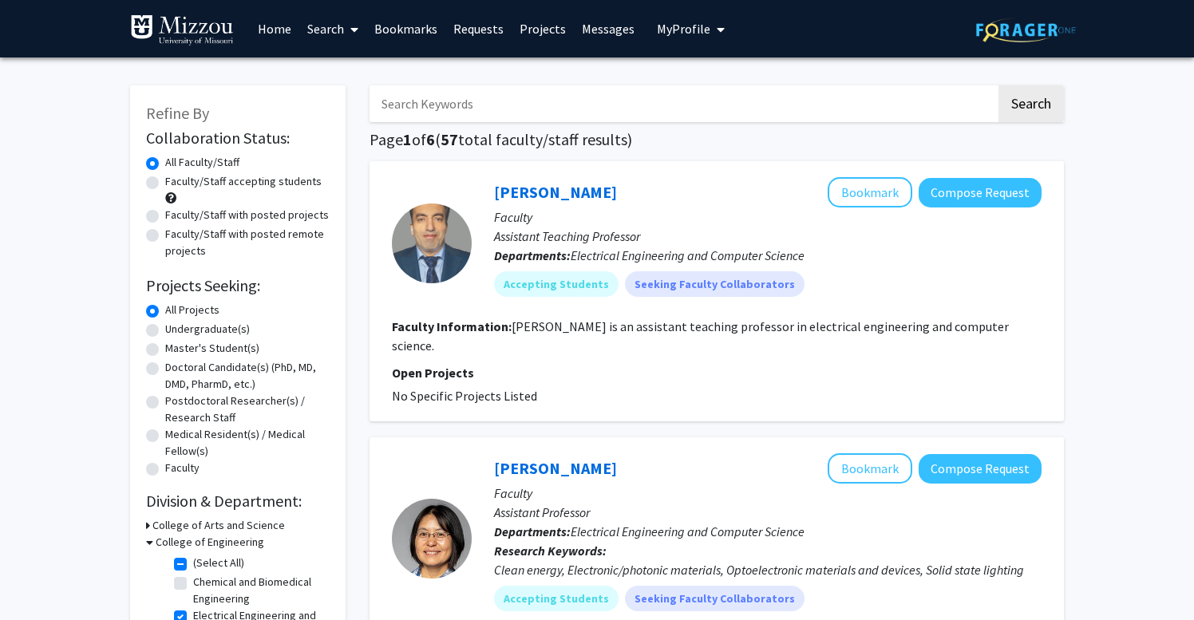
click at [192, 350] on label "Master's Student(s)" at bounding box center [212, 348] width 94 height 17
click at [176, 350] on input "Master's Student(s)" at bounding box center [170, 345] width 10 height 10
radio input "true"
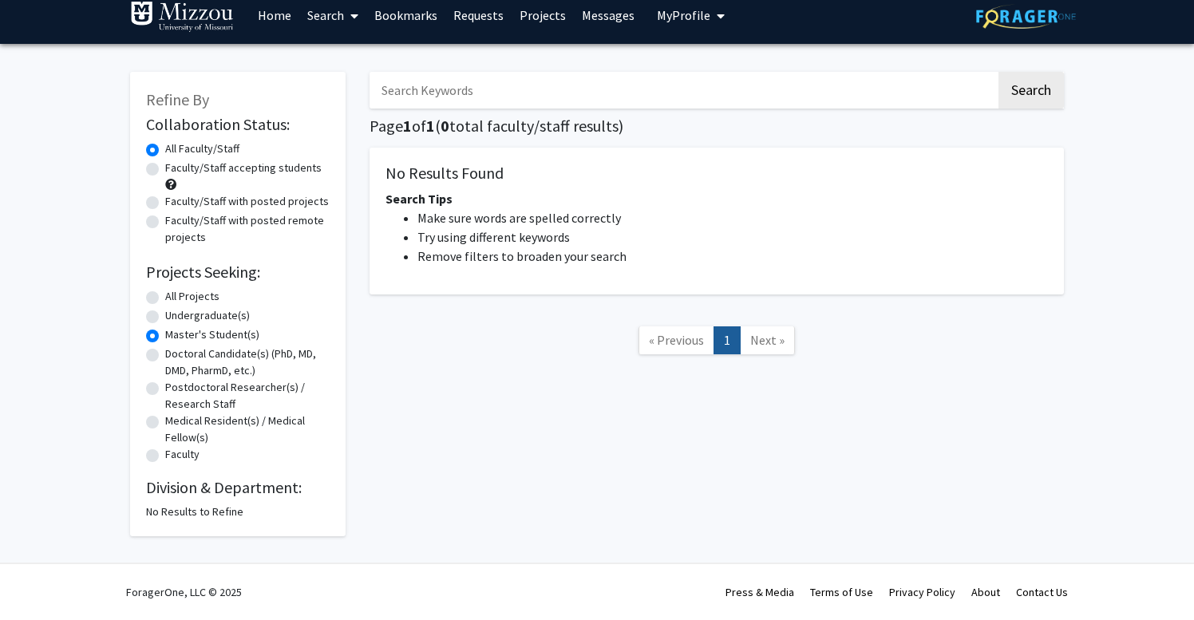
scroll to position [16, 0]
click at [188, 354] on label "Doctoral Candidate(s) (PhD, MD, DMD, PharmD, etc.)" at bounding box center [247, 363] width 164 height 34
click at [176, 354] on input "Doctoral Candidate(s) (PhD, MD, DMD, PharmD, etc.)" at bounding box center [170, 351] width 10 height 10
radio input "true"
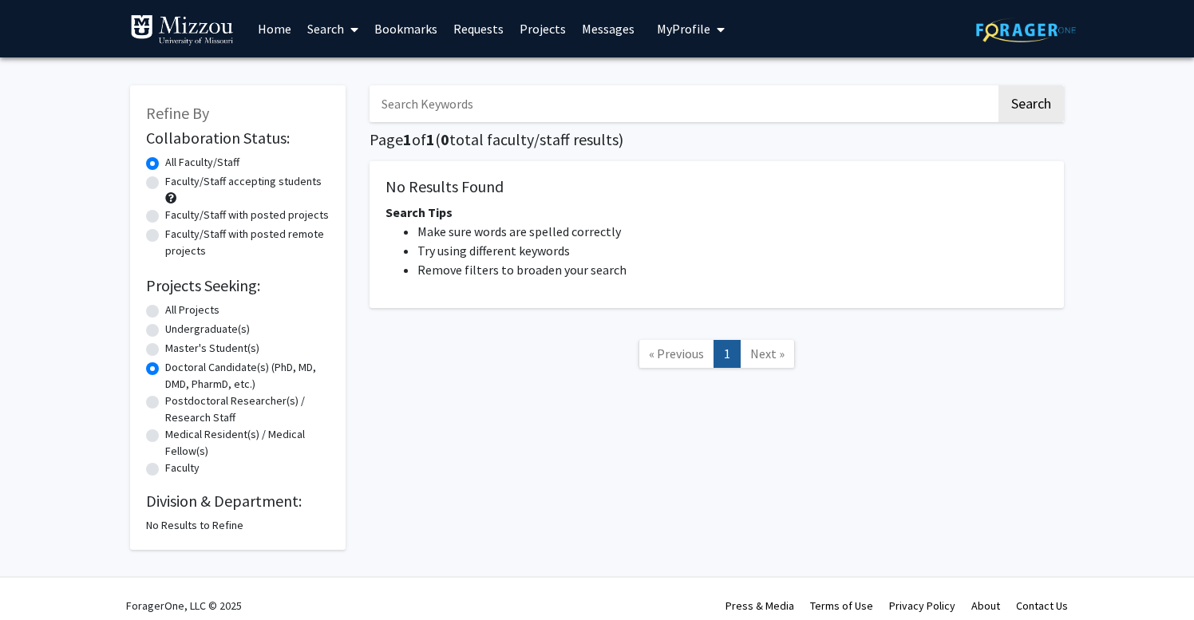
click at [201, 405] on label "Postdoctoral Researcher(s) / Research Staff" at bounding box center [247, 410] width 164 height 34
click at [176, 403] on input "Postdoctoral Researcher(s) / Research Staff" at bounding box center [170, 398] width 10 height 10
radio input "true"
click at [195, 316] on label "All Projects" at bounding box center [192, 310] width 54 height 17
click at [176, 312] on input "All Projects" at bounding box center [170, 307] width 10 height 10
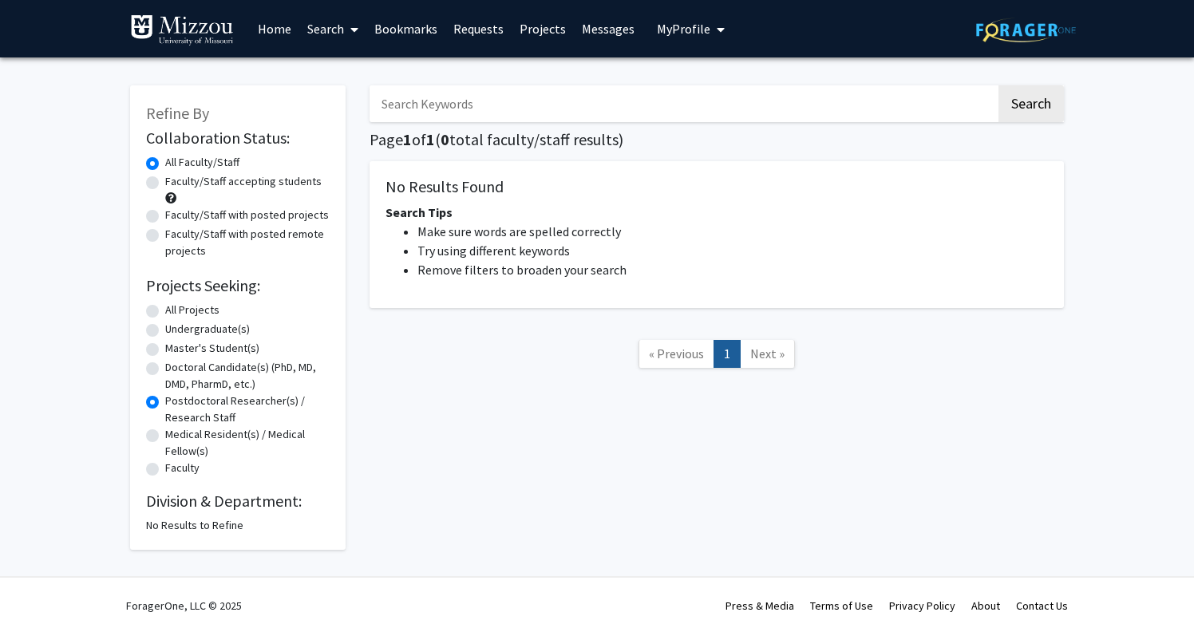
radio input "true"
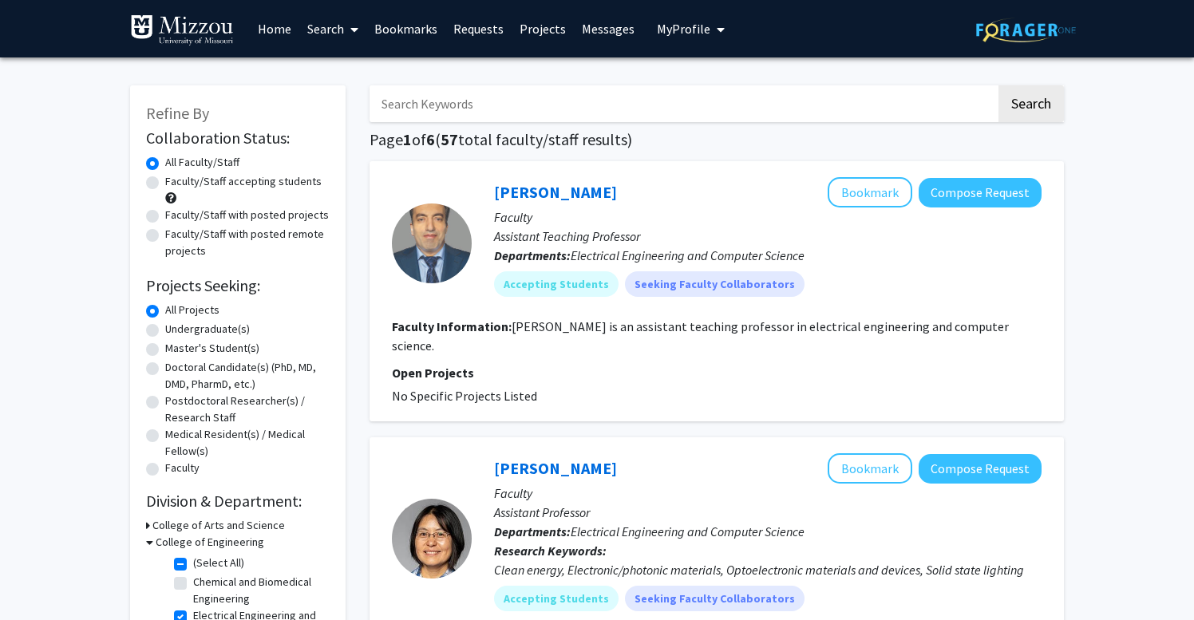
click at [276, 181] on label "Faculty/Staff accepting students" at bounding box center [243, 181] width 156 height 17
click at [176, 181] on input "Faculty/Staff accepting students" at bounding box center [170, 178] width 10 height 10
radio input "true"
click at [213, 164] on label "All Faculty/Staff" at bounding box center [202, 162] width 74 height 17
click at [176, 164] on input "All Faculty/Staff" at bounding box center [170, 159] width 10 height 10
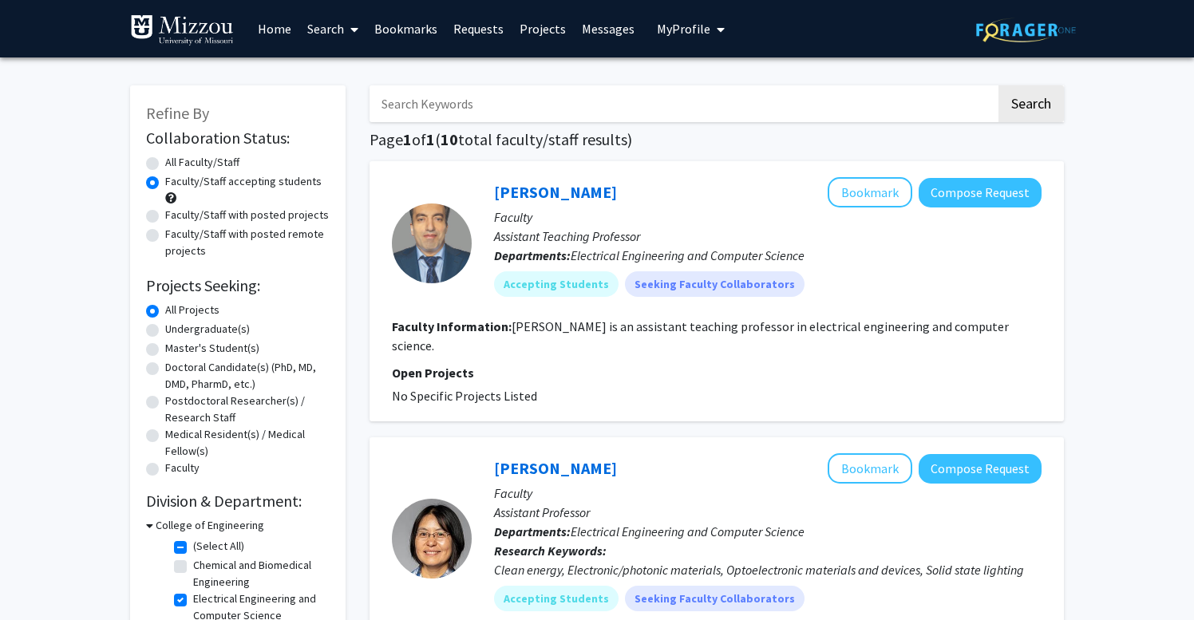
radio input "true"
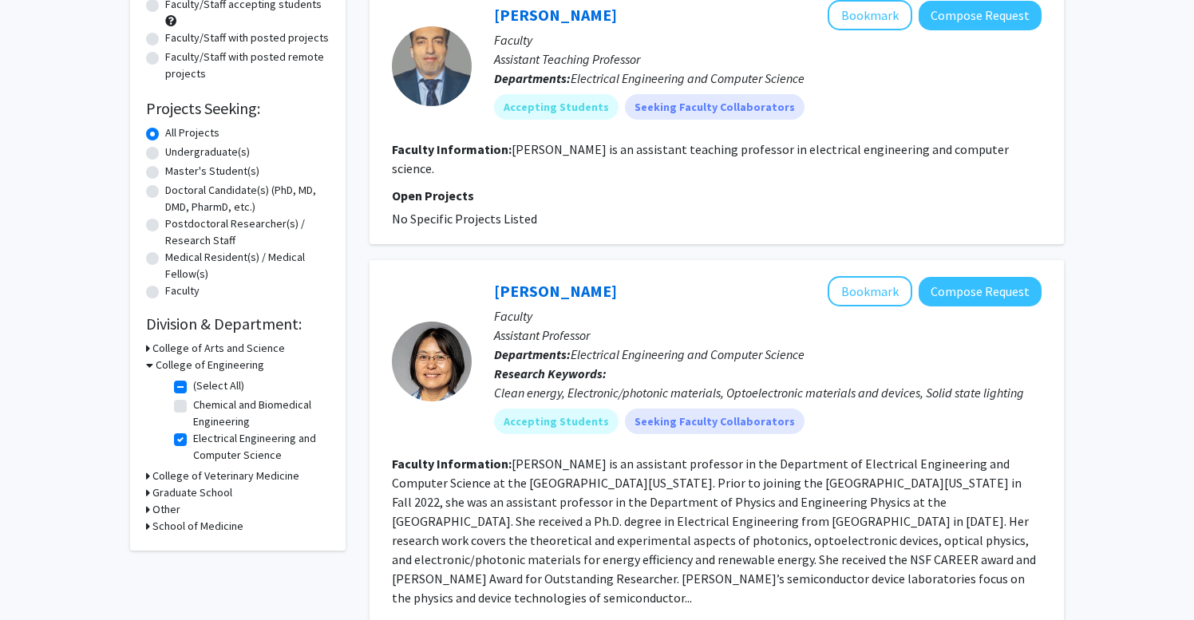
scroll to position [203, 0]
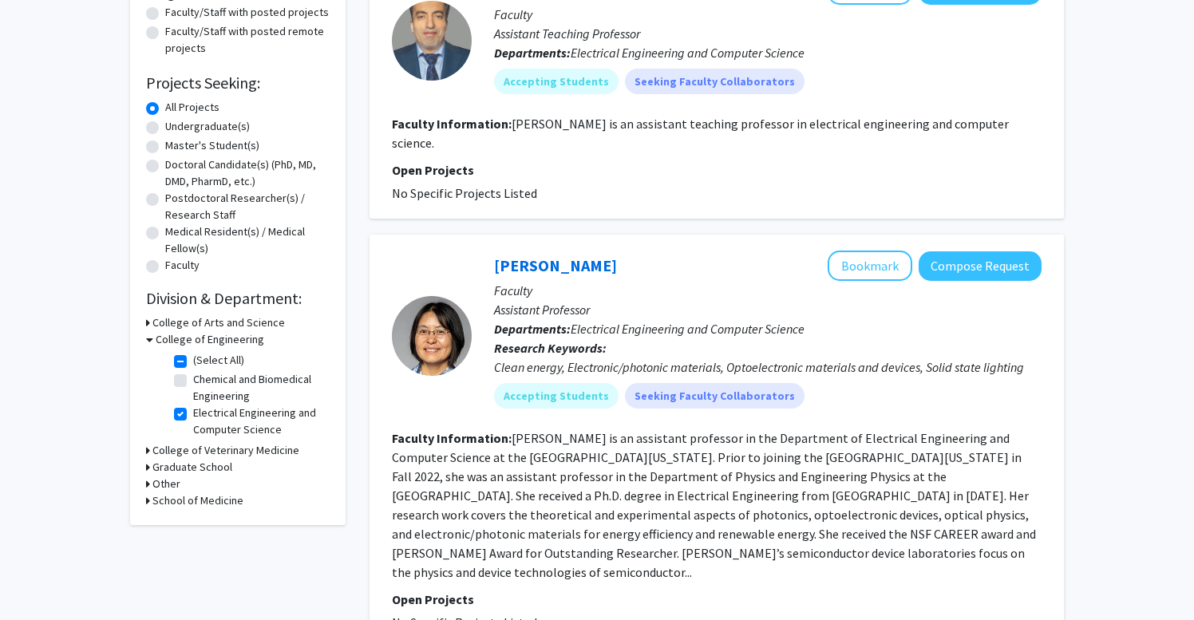
click at [195, 130] on label "Undergraduate(s)" at bounding box center [207, 126] width 85 height 17
click at [176, 128] on input "Undergraduate(s)" at bounding box center [170, 123] width 10 height 10
radio input "true"
